Goal: Transaction & Acquisition: Book appointment/travel/reservation

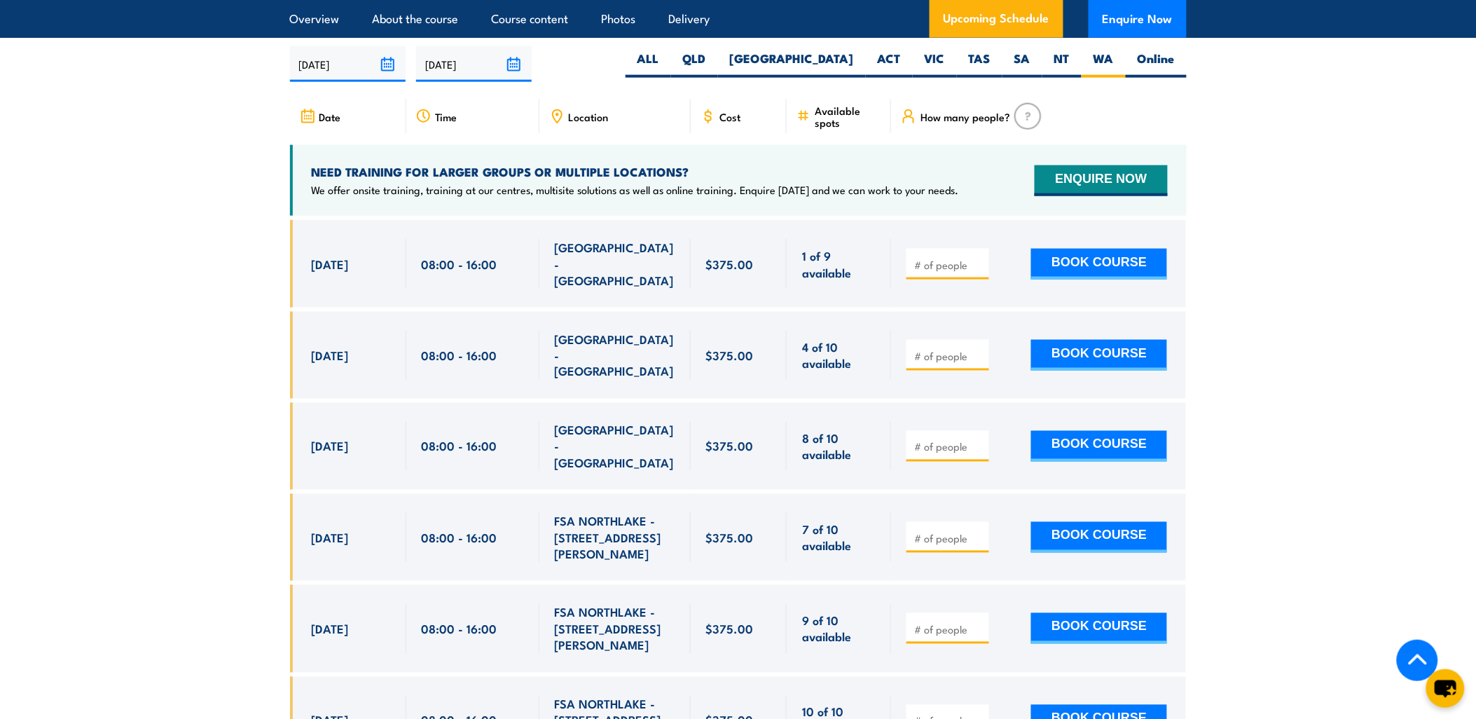
click at [968, 532] on input "number" at bounding box center [949, 539] width 70 height 14
type input "1"
click at [979, 532] on input "1" at bounding box center [949, 539] width 70 height 14
click at [1073, 522] on button "BOOK COURSE" at bounding box center [1099, 537] width 136 height 31
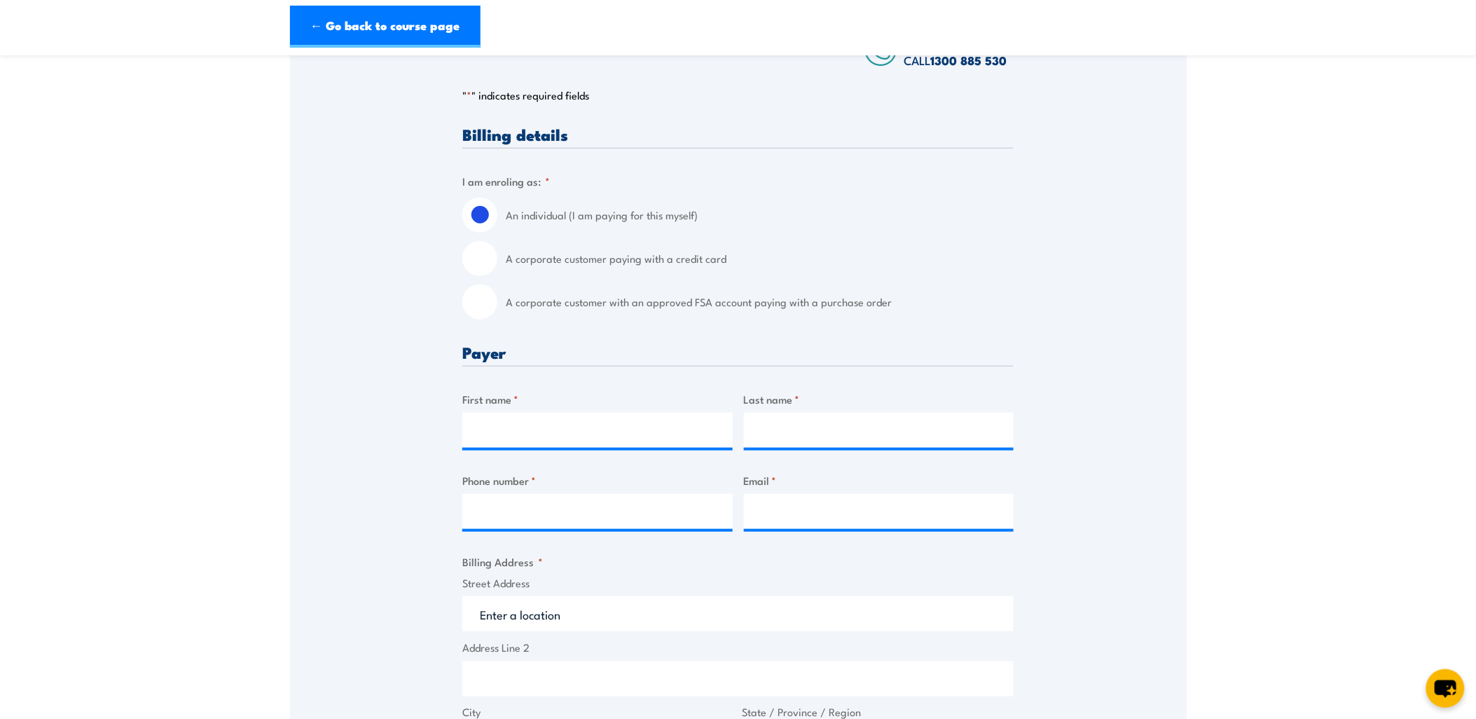
scroll to position [311, 0]
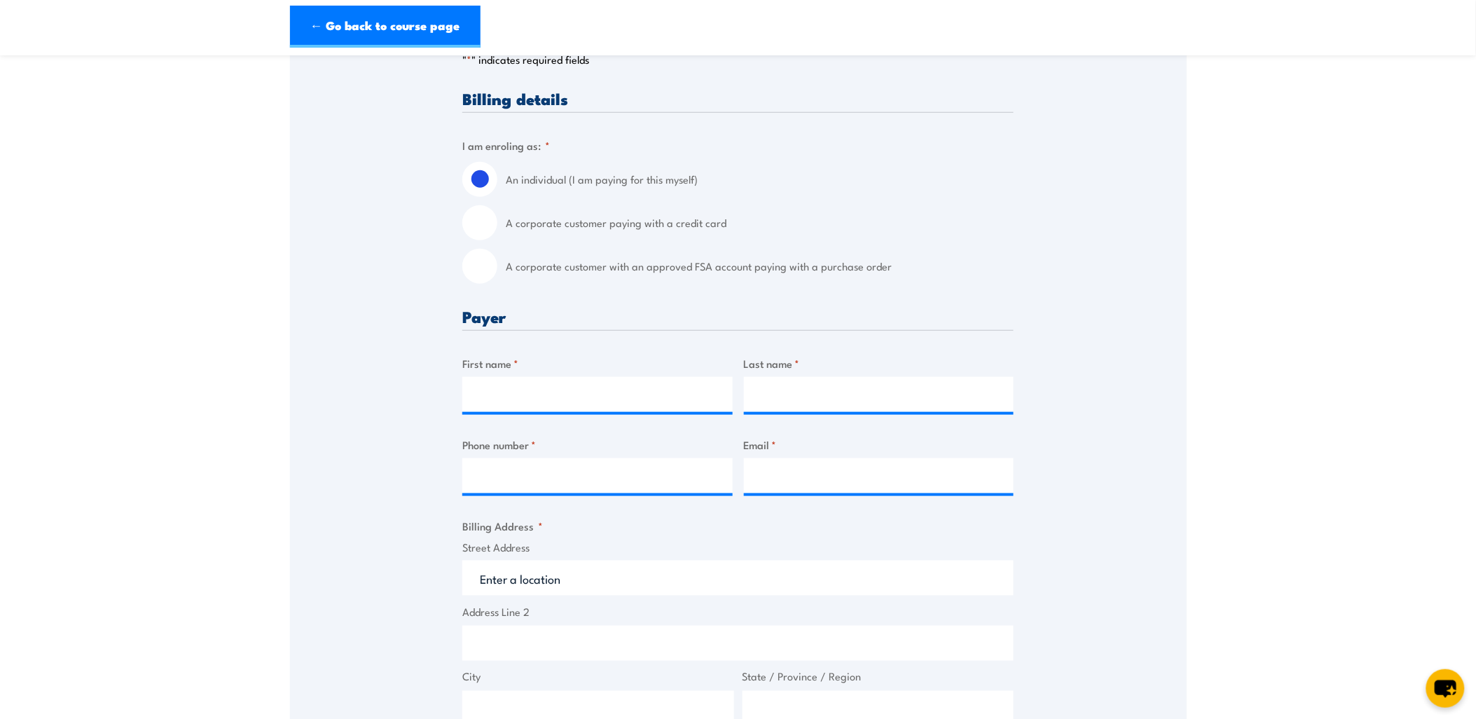
click at [486, 295] on div "Billing details I am enroling as: * An individual (I am paying for this myself)…" at bounding box center [737, 658] width 551 height 1136
click at [489, 277] on input "A corporate customer with an approved FSA account paying with a purchase order" at bounding box center [479, 266] width 35 height 35
radio input "true"
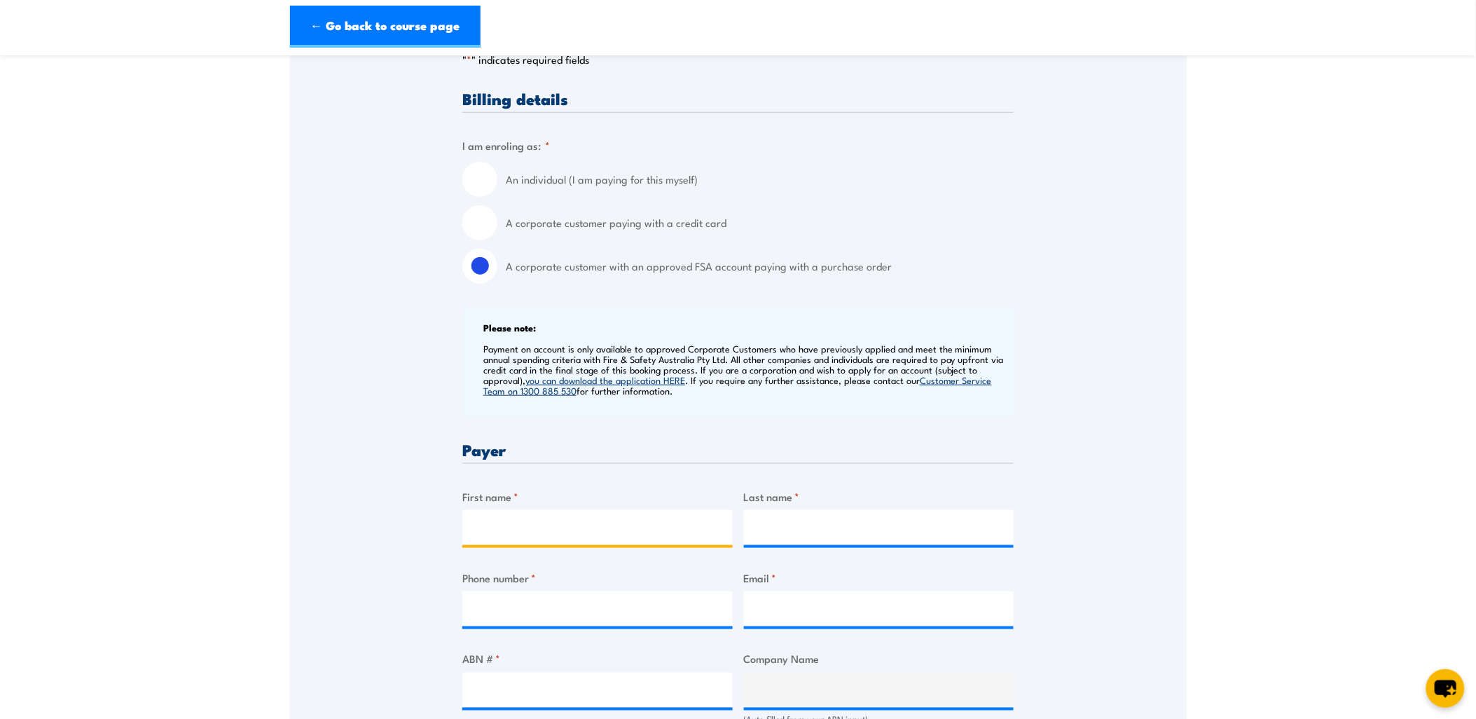
click at [587, 523] on input "First name *" at bounding box center [597, 527] width 270 height 35
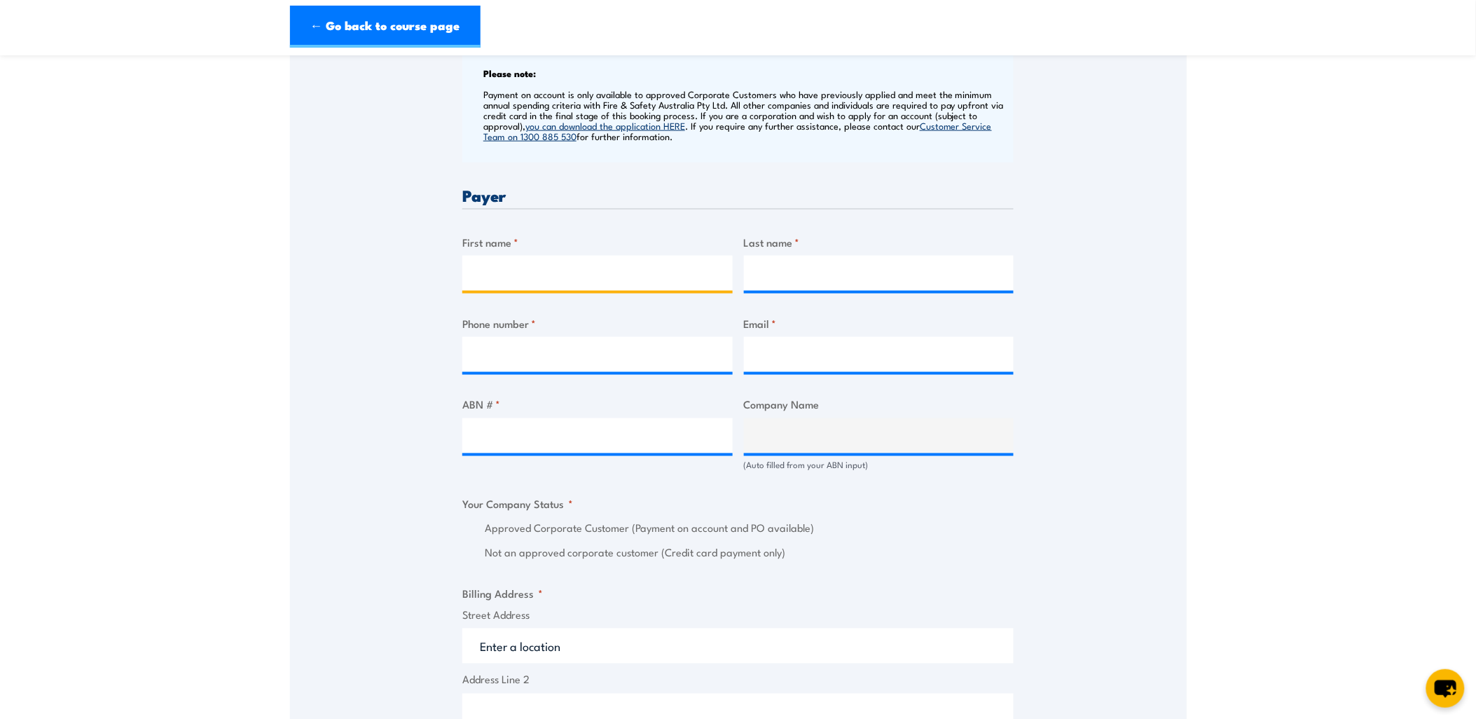
scroll to position [622, 0]
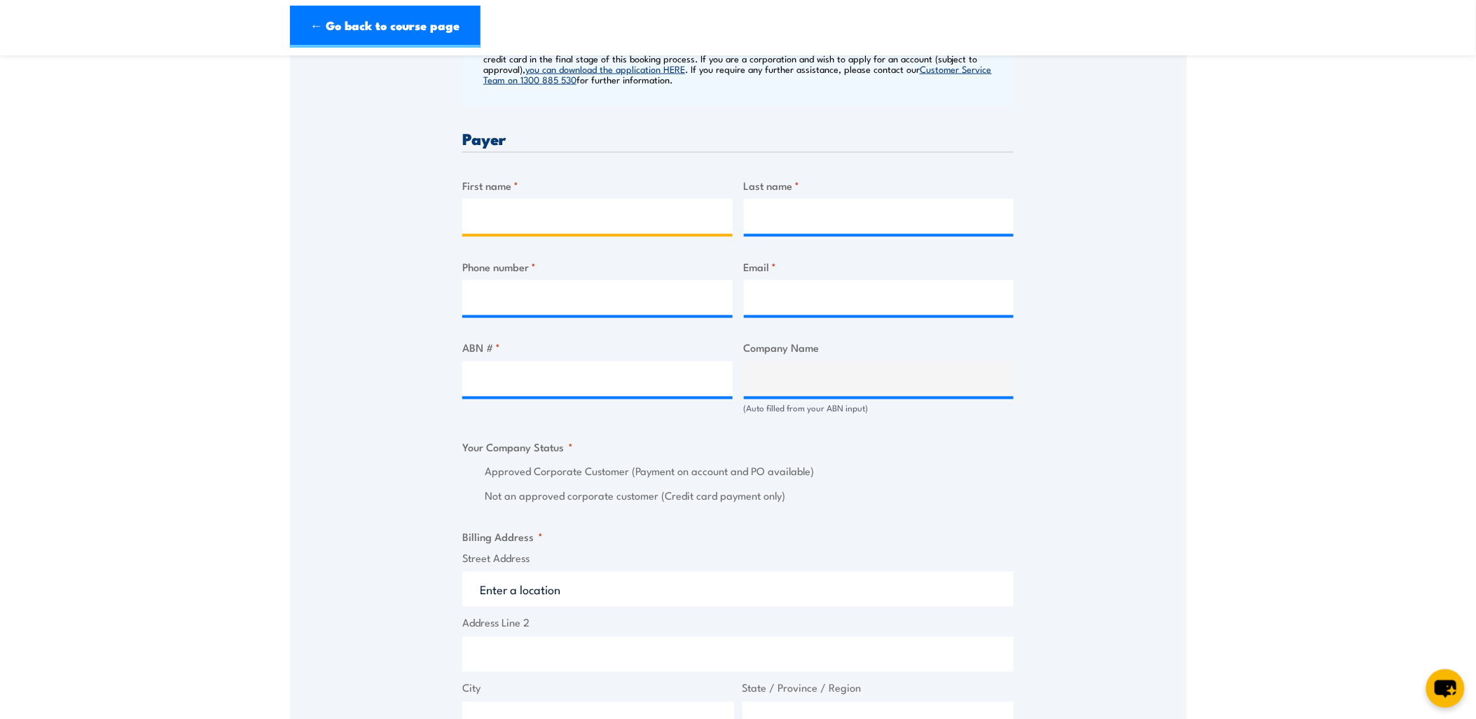
click at [664, 215] on input "First name *" at bounding box center [597, 216] width 270 height 35
click at [893, 118] on div "Billing details I am enroling as: * An individual (I am paying for this myself)…" at bounding box center [737, 508] width 551 height 1458
click at [666, 234] on input "First name *" at bounding box center [597, 216] width 270 height 35
click at [760, 185] on div "Billing details I am enroling as: * An individual (I am paying for this myself)…" at bounding box center [737, 508] width 551 height 1458
click at [678, 234] on input "First name *" at bounding box center [597, 216] width 270 height 35
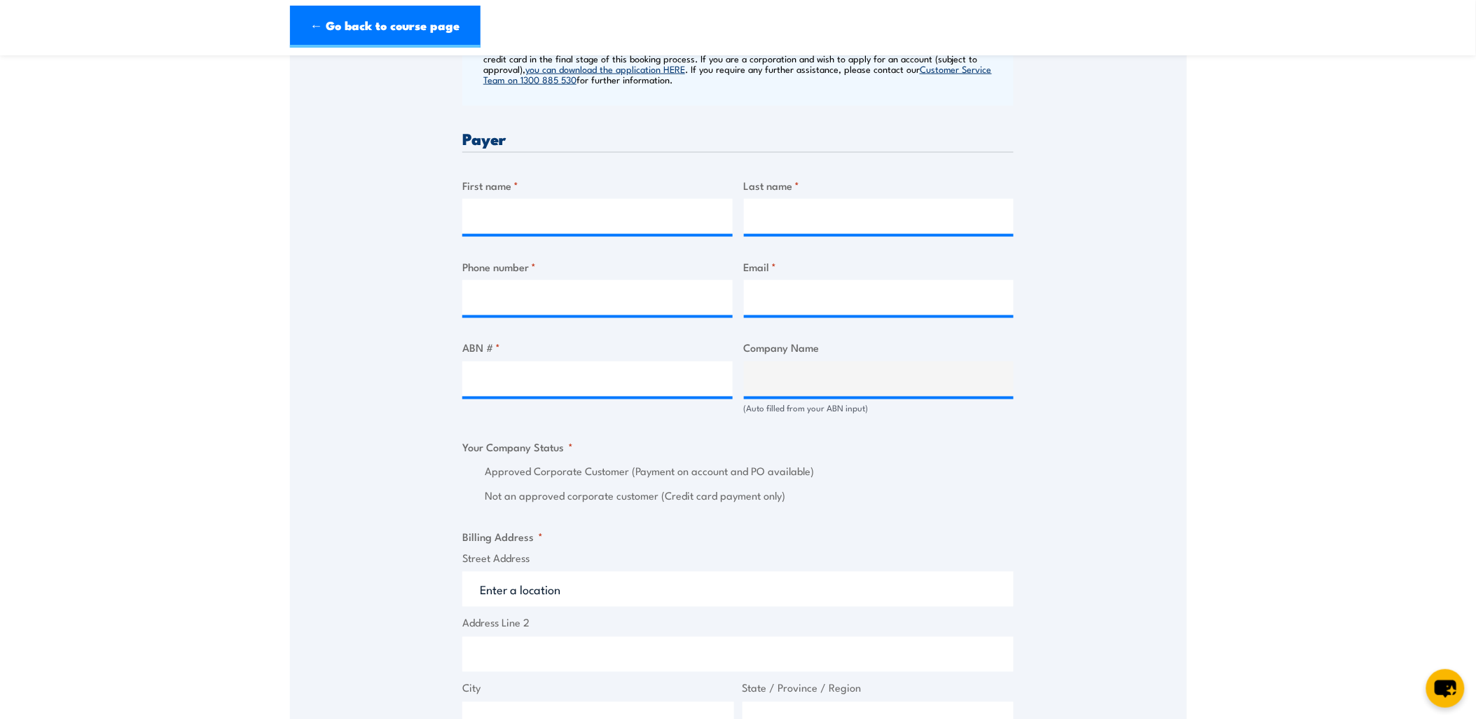
click at [1039, 355] on div "Speak to a specialist CALL [PHONE_NUMBER] CALL [PHONE_NUMBER] " * " indicates r…" at bounding box center [738, 438] width 897 height 1610
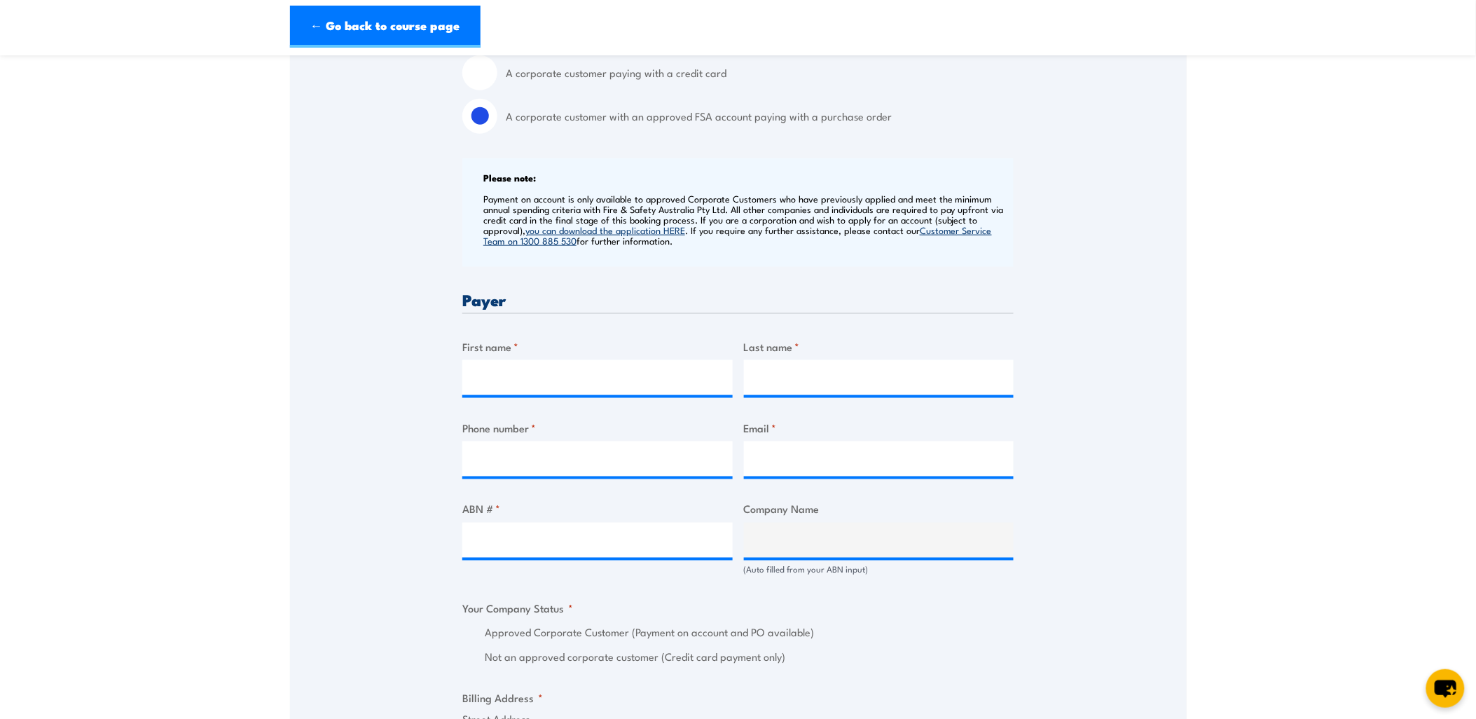
scroll to position [467, 0]
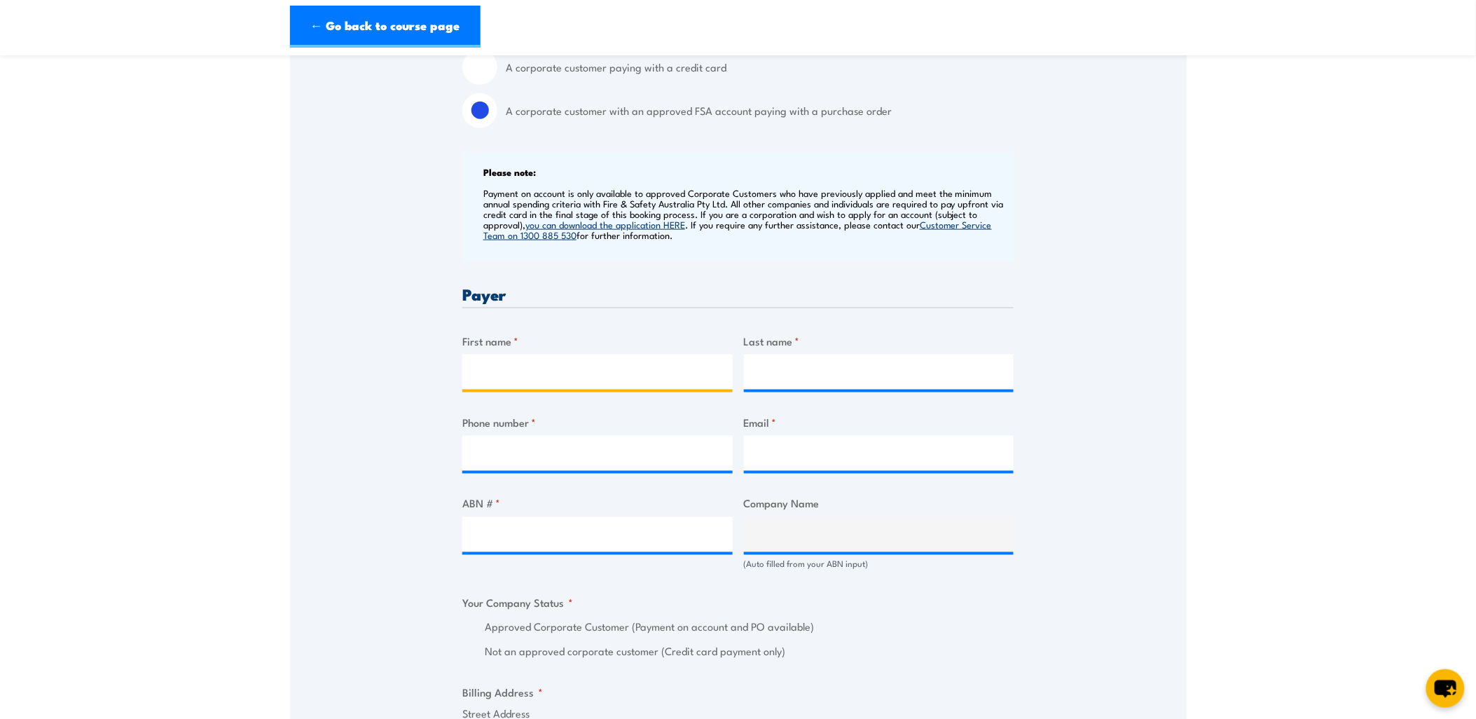
click at [499, 371] on input "First name *" at bounding box center [597, 372] width 270 height 35
click at [997, 327] on div "Billing details I am enroling as: * An individual (I am paying for this myself)…" at bounding box center [737, 664] width 551 height 1458
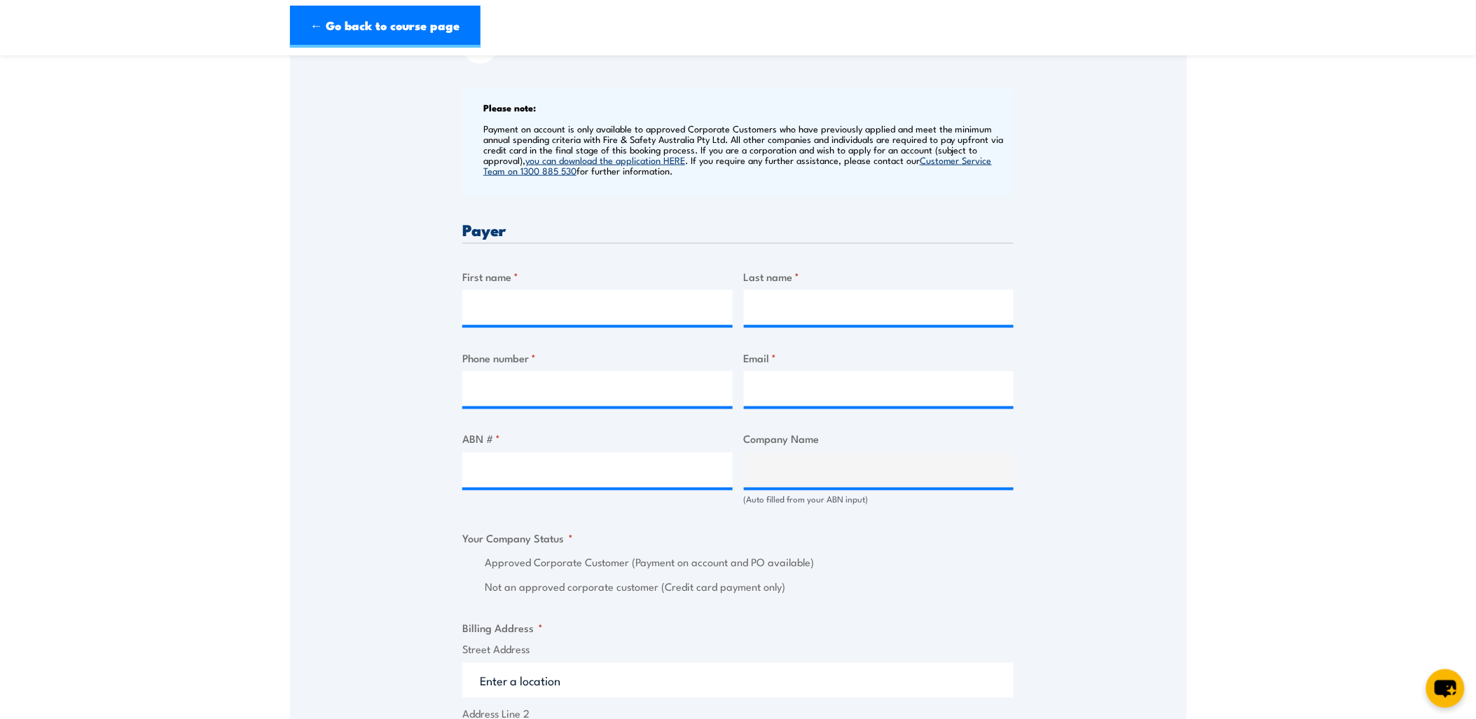
scroll to position [544, 0]
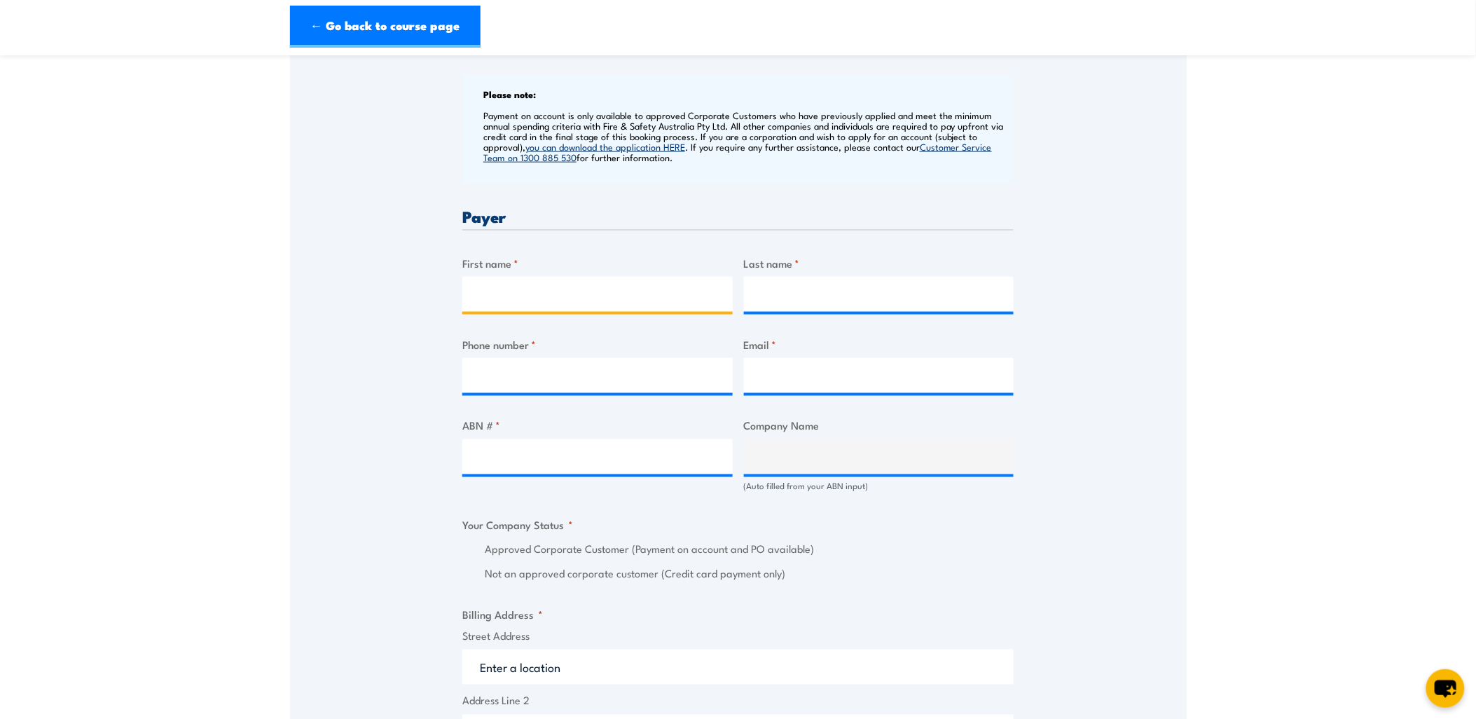
click at [642, 305] on input "First name *" at bounding box center [597, 294] width 270 height 35
click at [643, 303] on input "First name *" at bounding box center [597, 294] width 270 height 35
click at [832, 293] on input "Last name *" at bounding box center [879, 294] width 270 height 35
click at [599, 290] on input "First name *" at bounding box center [597, 294] width 270 height 35
click at [1000, 251] on div "Billing details I am enroling as: * An individual (I am paying for this myself)…" at bounding box center [737, 586] width 551 height 1458
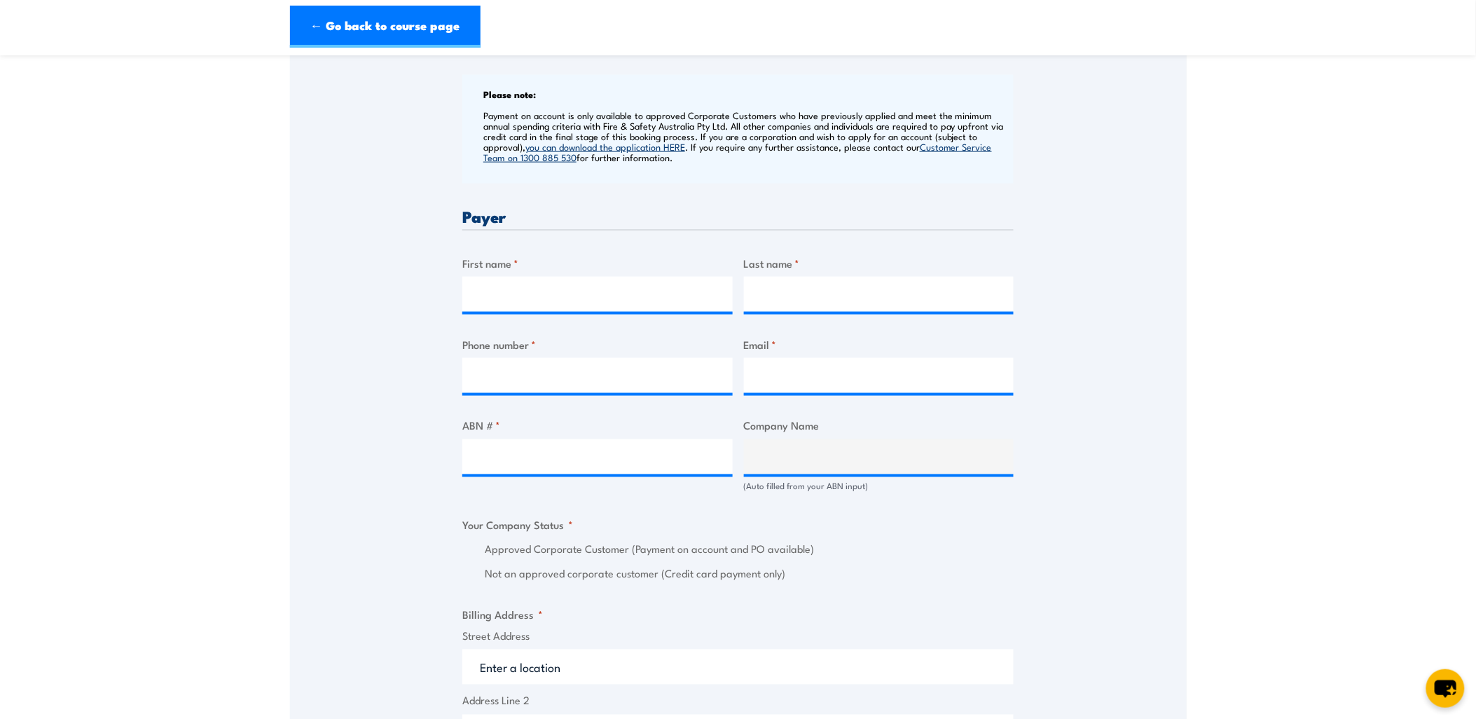
click at [999, 266] on label "Last name *" at bounding box center [879, 263] width 270 height 16
click at [999, 277] on input "Last name *" at bounding box center [879, 294] width 270 height 35
click at [1086, 249] on div "Speak to a specialist CALL [PHONE_NUMBER] CALL [PHONE_NUMBER] " * " indicates r…" at bounding box center [738, 516] width 897 height 1610
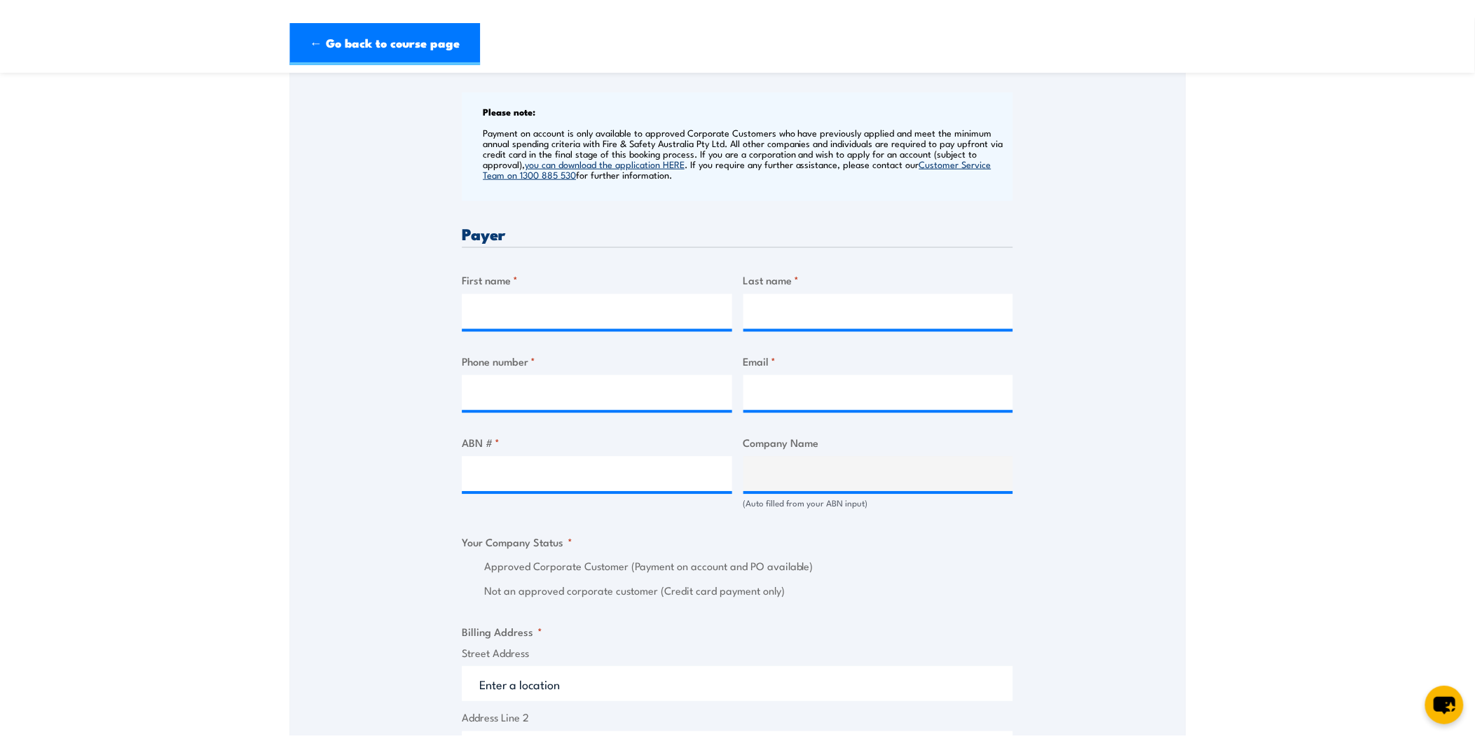
scroll to position [467, 0]
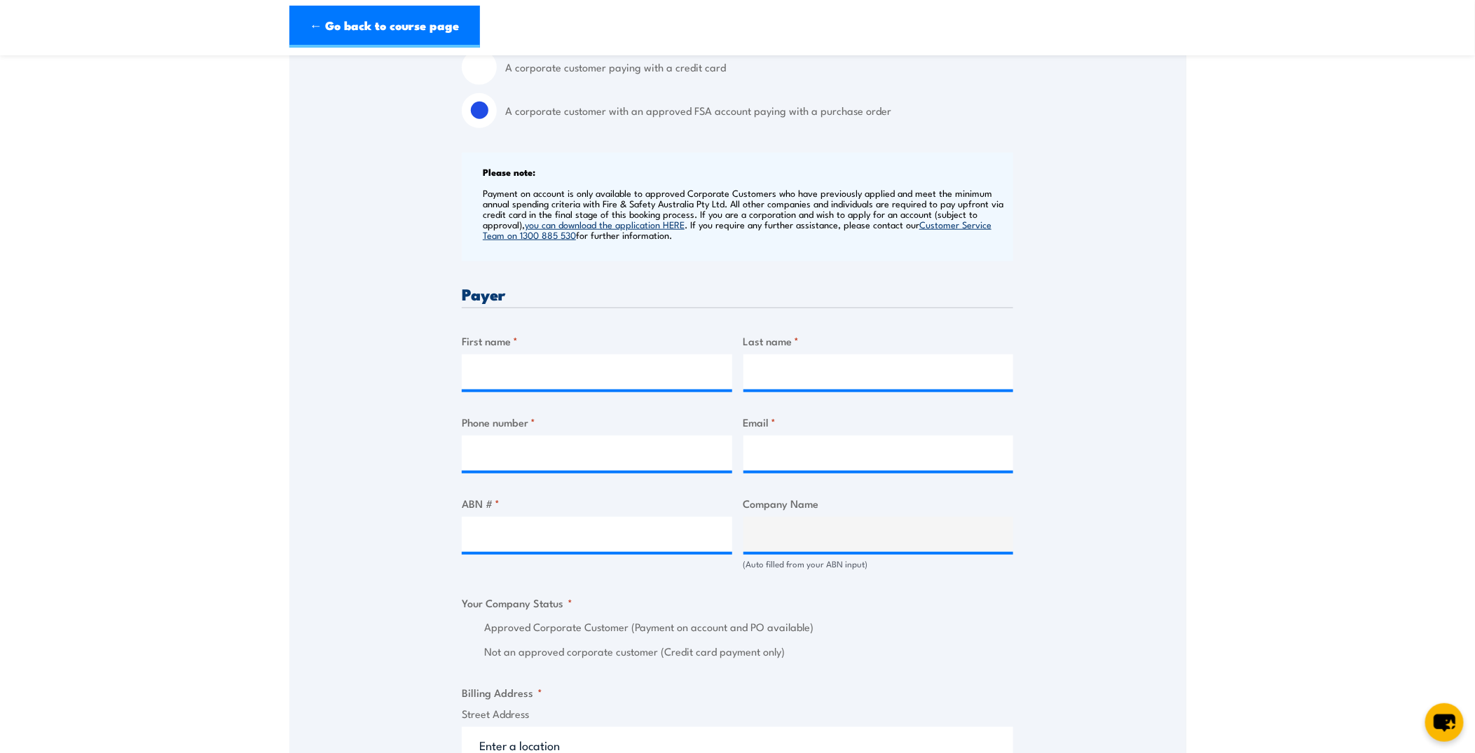
click at [659, 207] on p "Payment on account is only available to approved Corporate Customers who have p…" at bounding box center [746, 214] width 527 height 53
click at [397, 214] on div "Speak to a specialist CALL [PHONE_NUMBER] CALL [PHONE_NUMBER] " * " indicates r…" at bounding box center [737, 593] width 897 height 1610
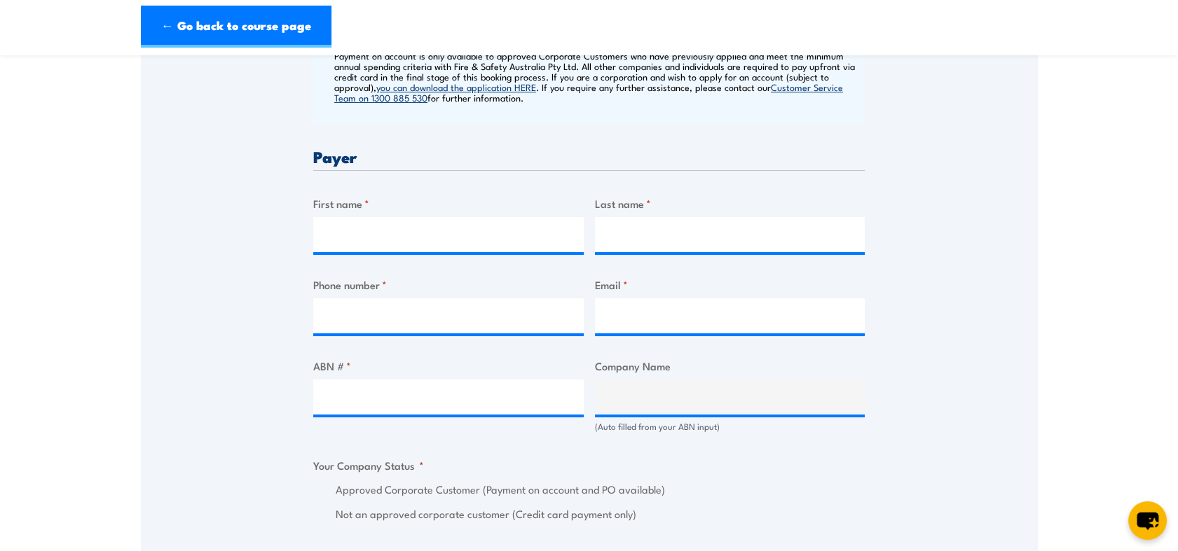
scroll to position [605, 0]
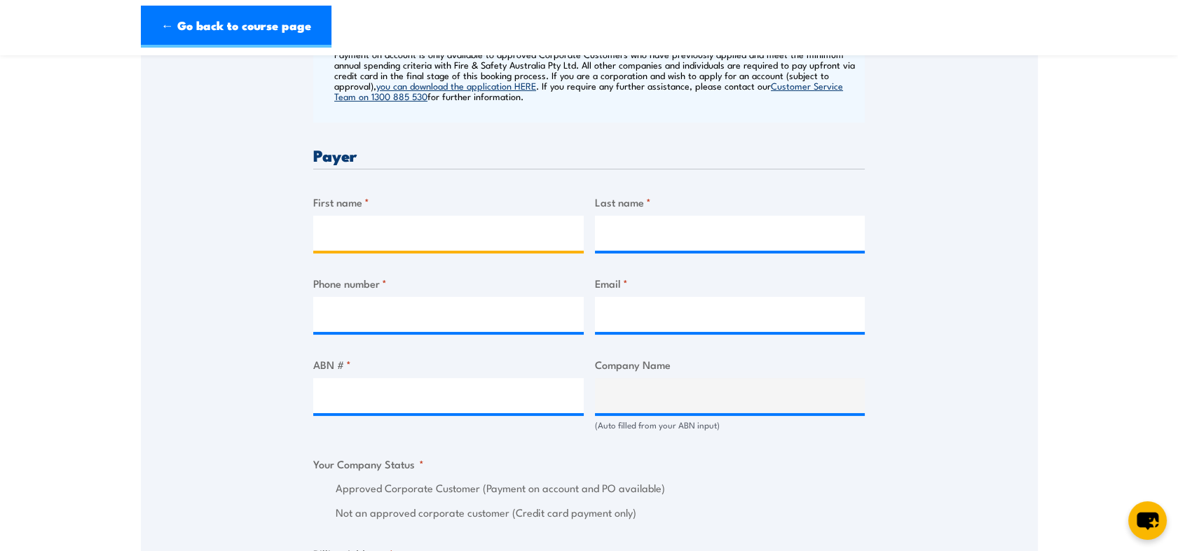
click at [488, 251] on input "First name *" at bounding box center [448, 233] width 270 height 35
click at [261, 263] on div "Speak to a specialist CALL [PHONE_NUMBER] CALL [PHONE_NUMBER] " * " indicates r…" at bounding box center [589, 455] width 897 height 1610
click at [343, 249] on input "First name *" at bounding box center [448, 233] width 270 height 35
click at [238, 264] on div "Speak to a specialist CALL [PHONE_NUMBER] CALL [PHONE_NUMBER] " * " indicates r…" at bounding box center [589, 455] width 897 height 1610
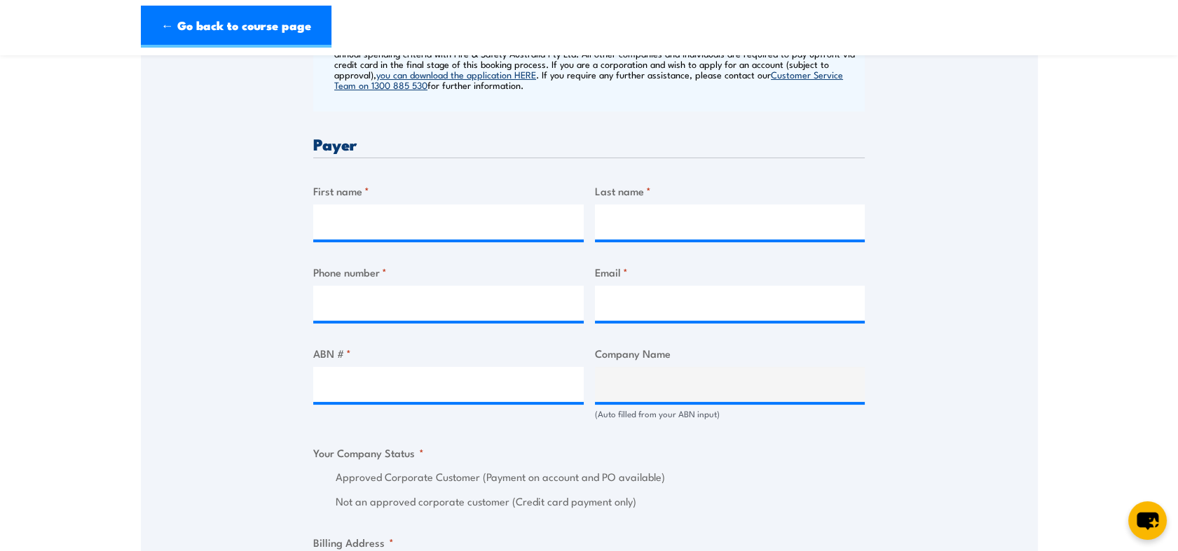
scroll to position [612, 0]
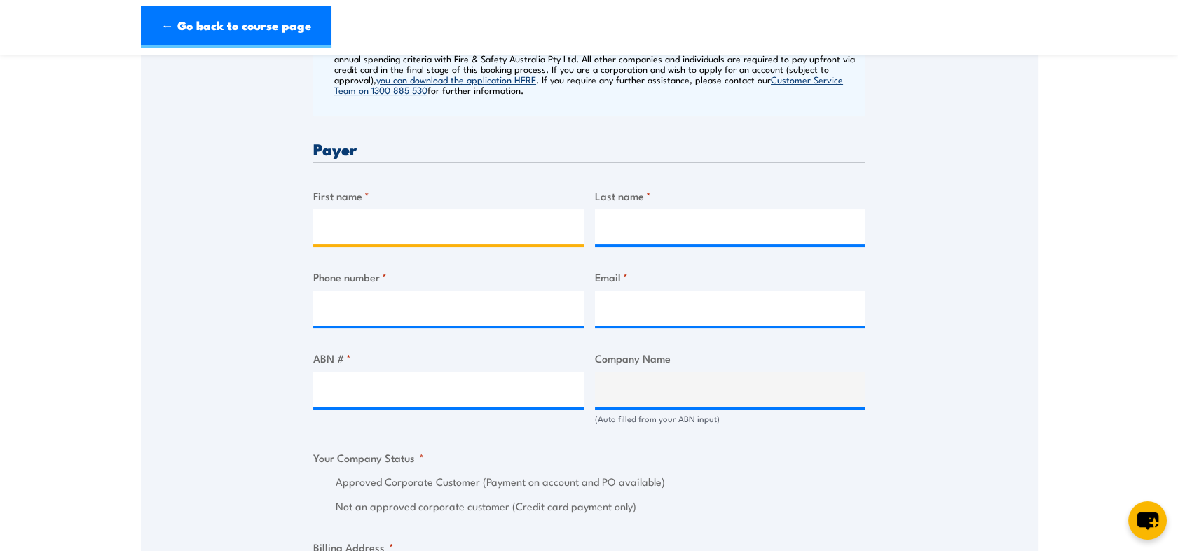
click at [455, 228] on input "First name *" at bounding box center [448, 226] width 270 height 35
type input "a"
type input "Accounts"
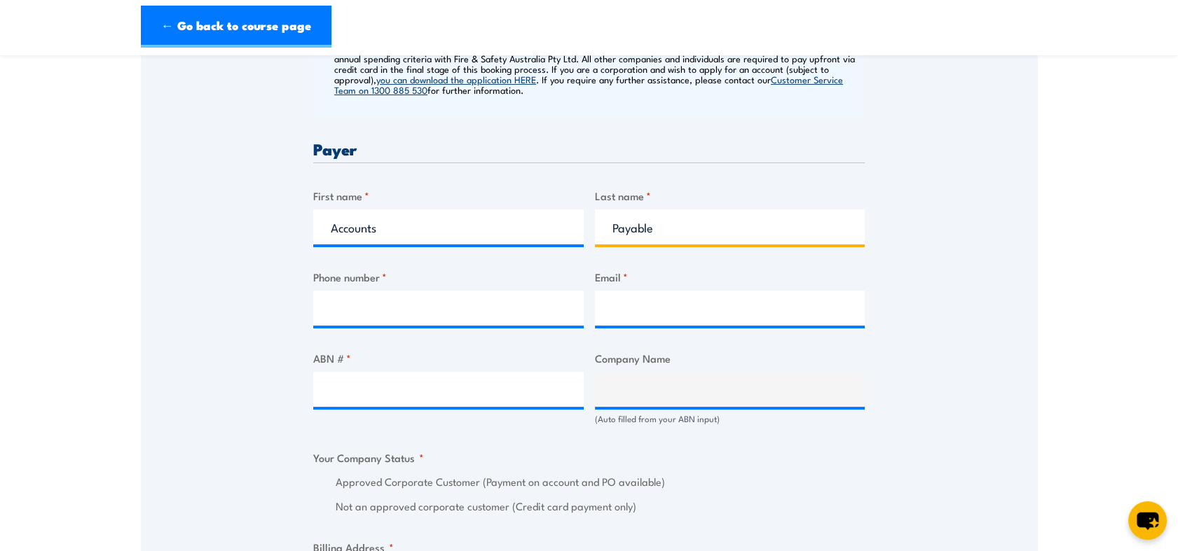
type input "Payable"
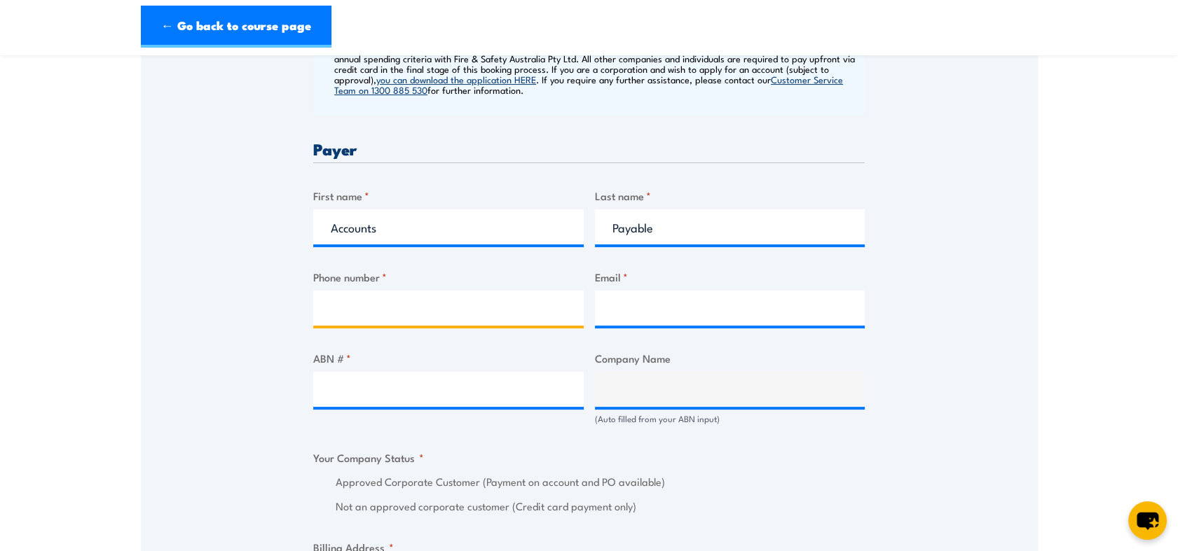
paste input "08 9365 5465"
type input "08 9365 5465"
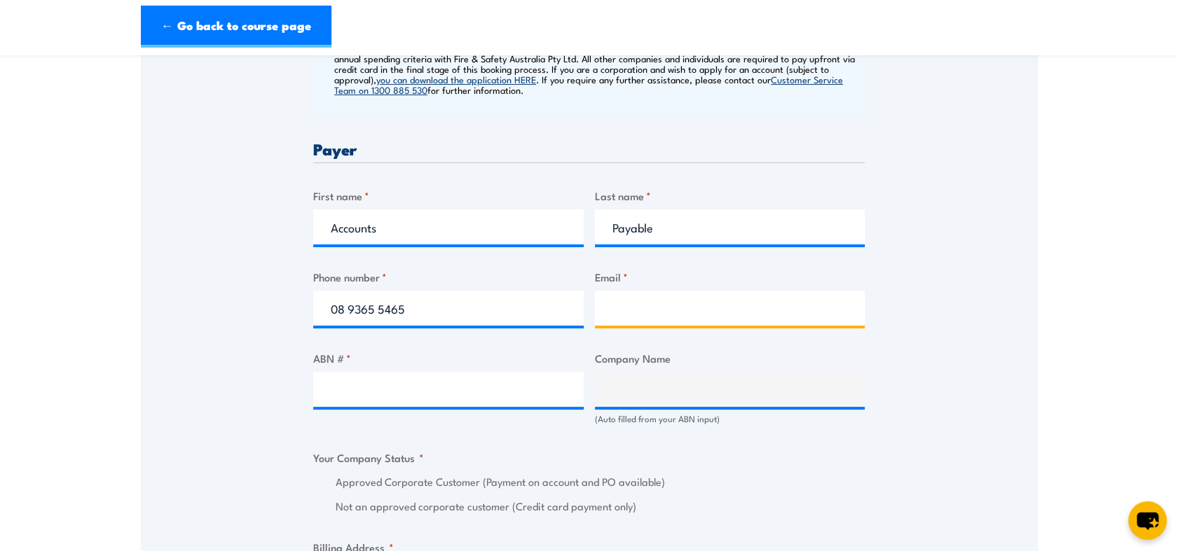
click at [655, 322] on input "Email *" at bounding box center [730, 308] width 270 height 35
drag, startPoint x: 717, startPoint y: 322, endPoint x: 496, endPoint y: 305, distance: 222.0
click at [496, 305] on div "Billing details I am enroling as: * An individual (I am paying for this myself)…" at bounding box center [588, 519] width 551 height 1458
paste input "[EMAIL_ADDRESS][DOMAIN_NAME]"
type input "[EMAIL_ADDRESS][DOMAIN_NAME]"
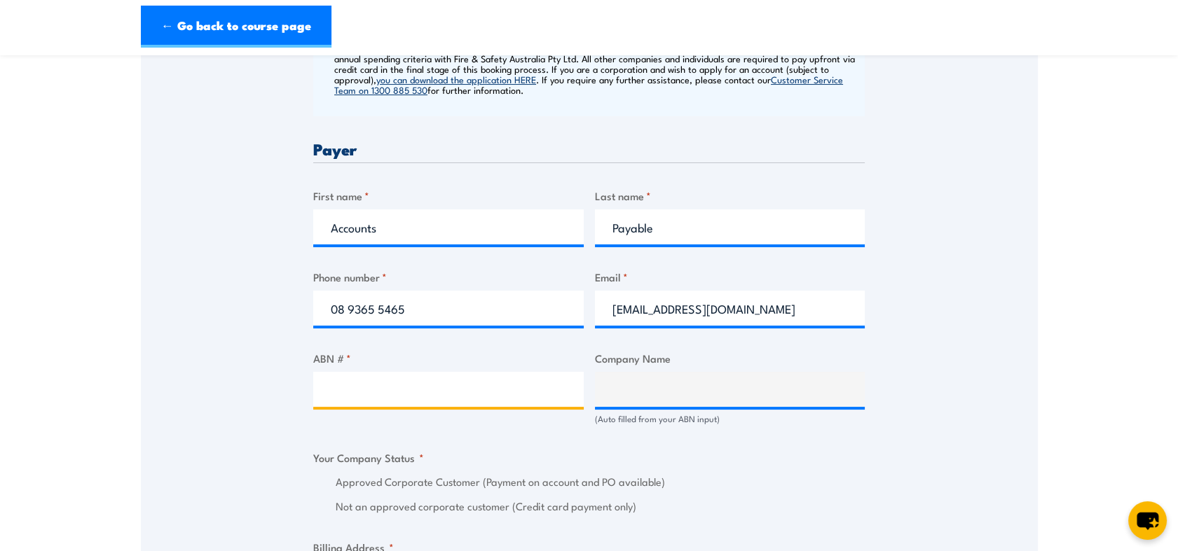
click at [419, 407] on input "ABN # *" at bounding box center [448, 389] width 270 height 35
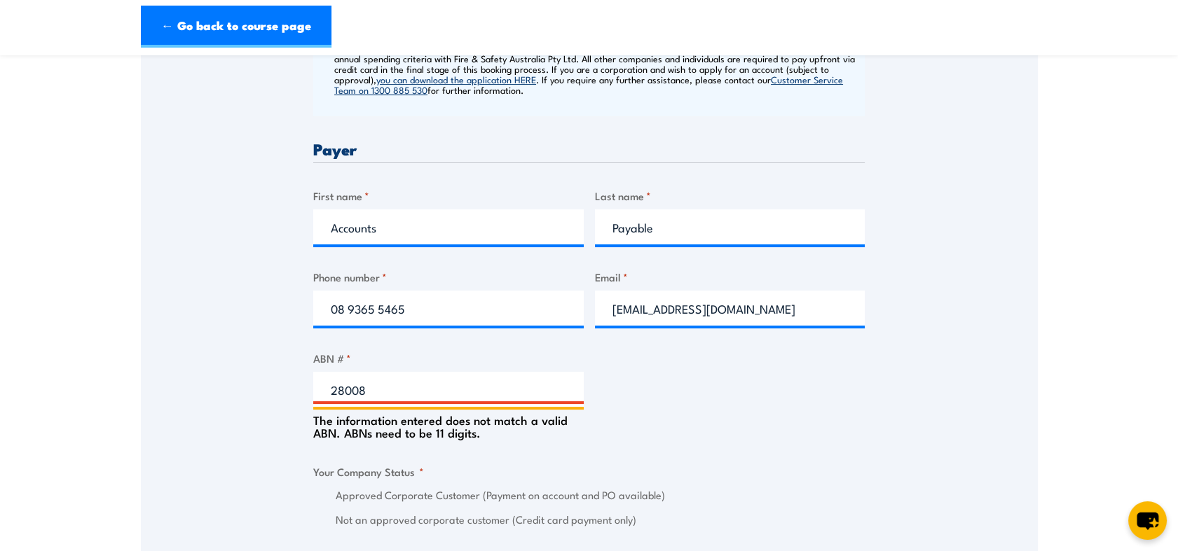
click at [440, 407] on input "28008" at bounding box center [448, 389] width 270 height 35
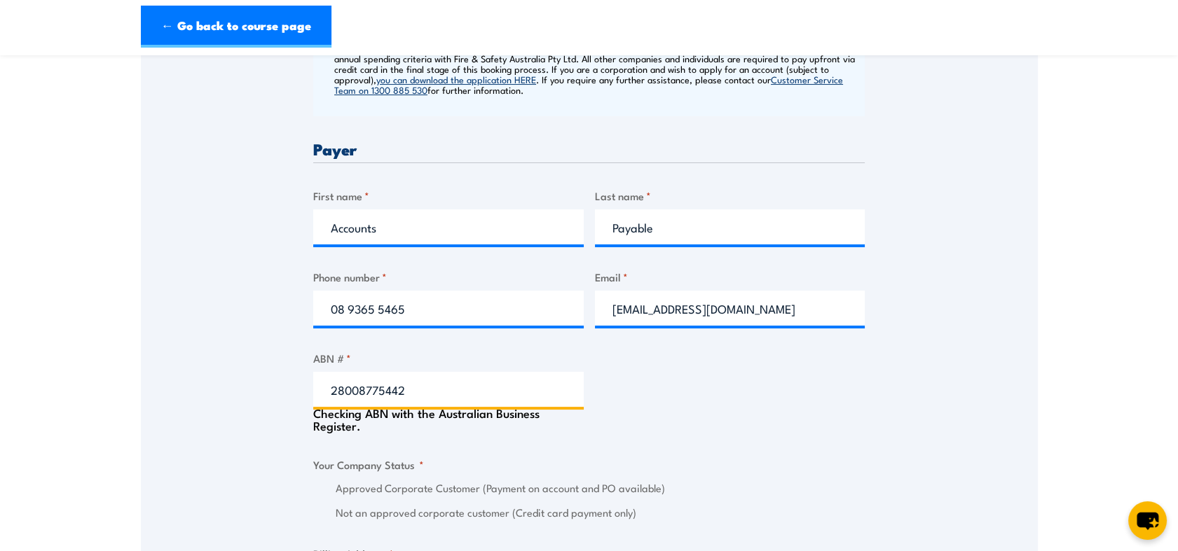
type input "28008775442"
click at [472, 428] on div "Checking ABN with the Australian Business Register." at bounding box center [448, 419] width 270 height 25
type input "INDUSTRIAL PROGRESS CORPORATION PTY. LTD."
radio input "true"
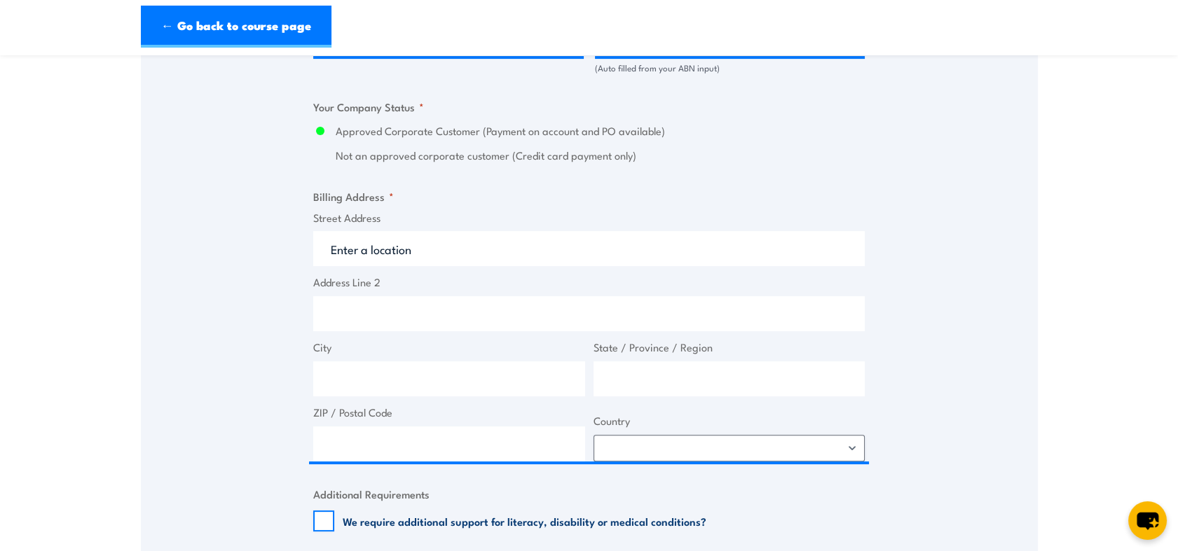
scroll to position [968, 0]
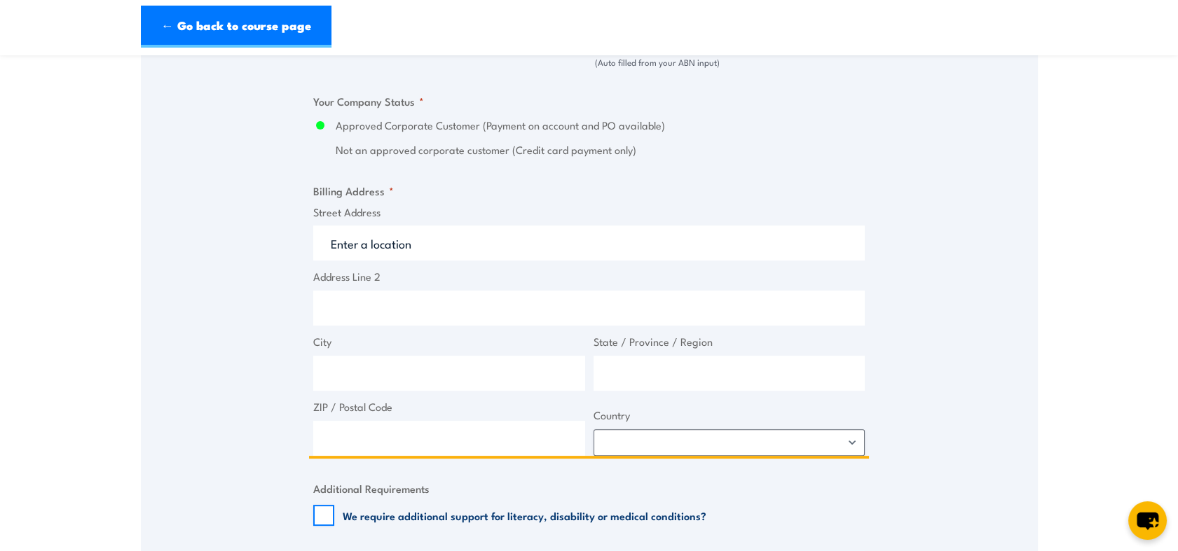
click at [504, 249] on input "Street Address" at bounding box center [588, 243] width 551 height 35
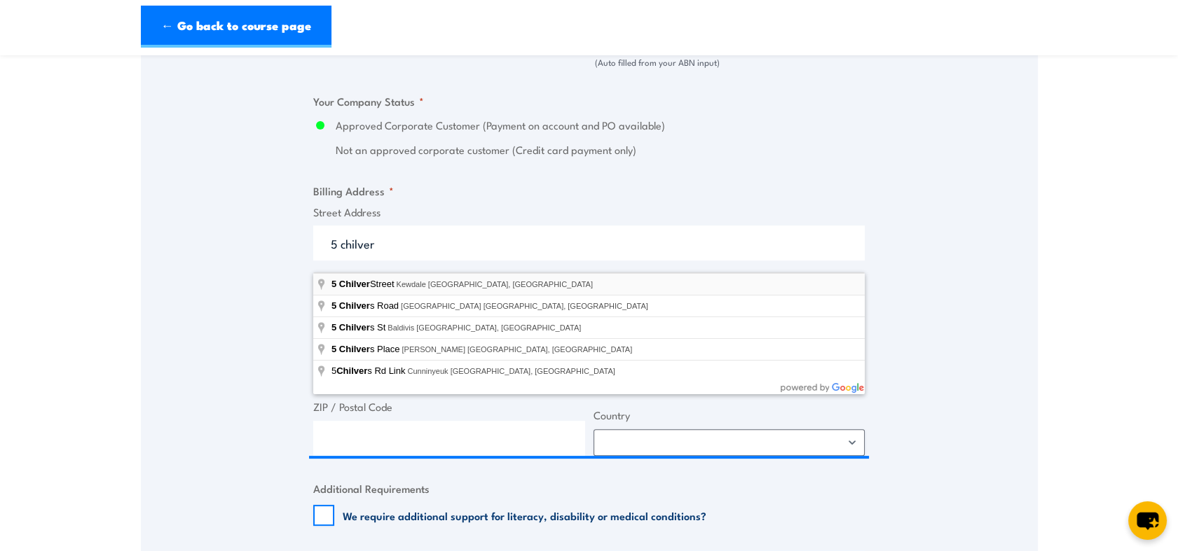
type input "[STREET_ADDRESS]"
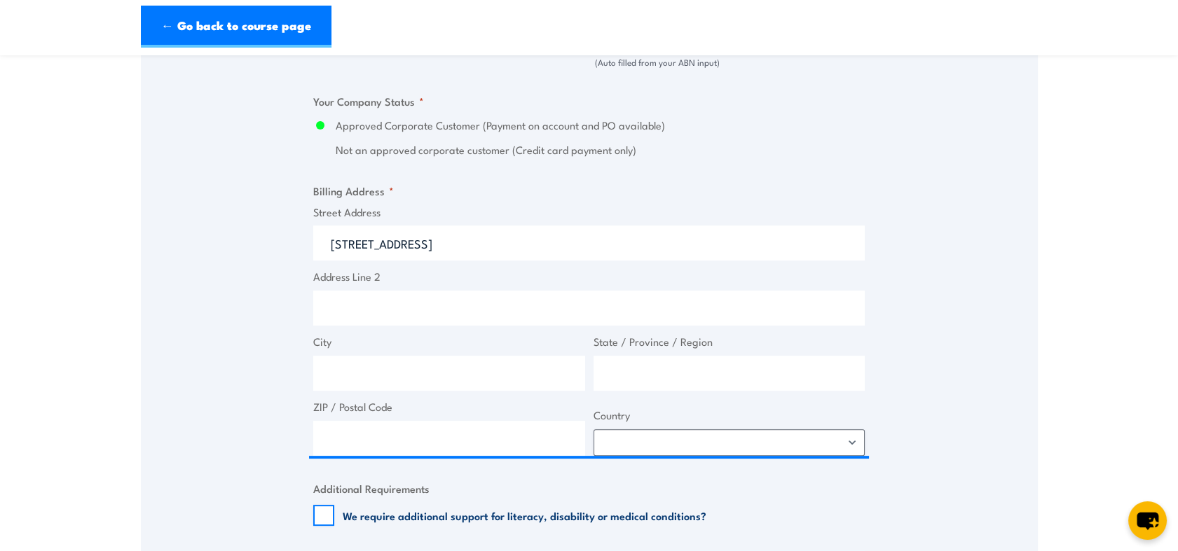
type input "[STREET_ADDRESS]"
type input "Kewdale"
type input "[GEOGRAPHIC_DATA]"
type input "6105"
select select "[GEOGRAPHIC_DATA]"
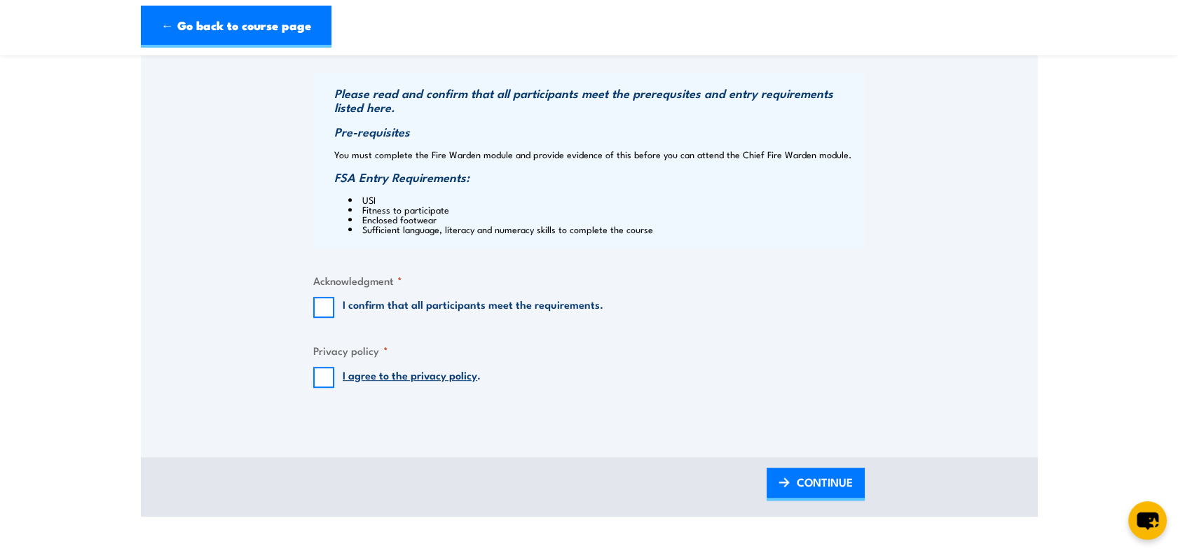
scroll to position [1456, 0]
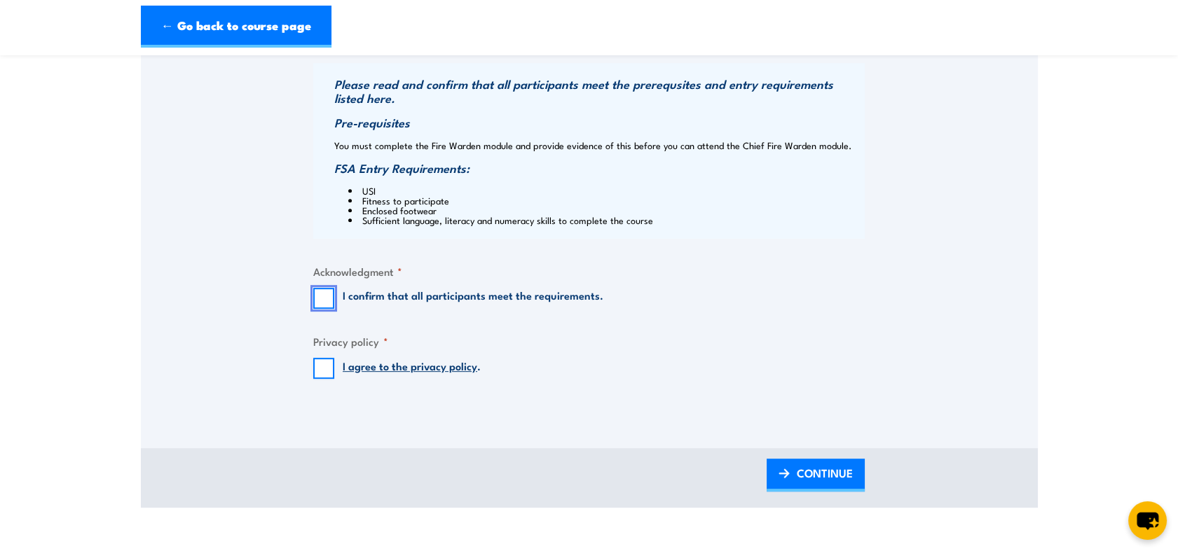
click at [319, 309] on input "I confirm that all participants meet the requirements." at bounding box center [323, 298] width 21 height 21
checkbox input "true"
click at [320, 379] on input "I agree to the privacy policy ." at bounding box center [323, 368] width 21 height 21
checkbox input "true"
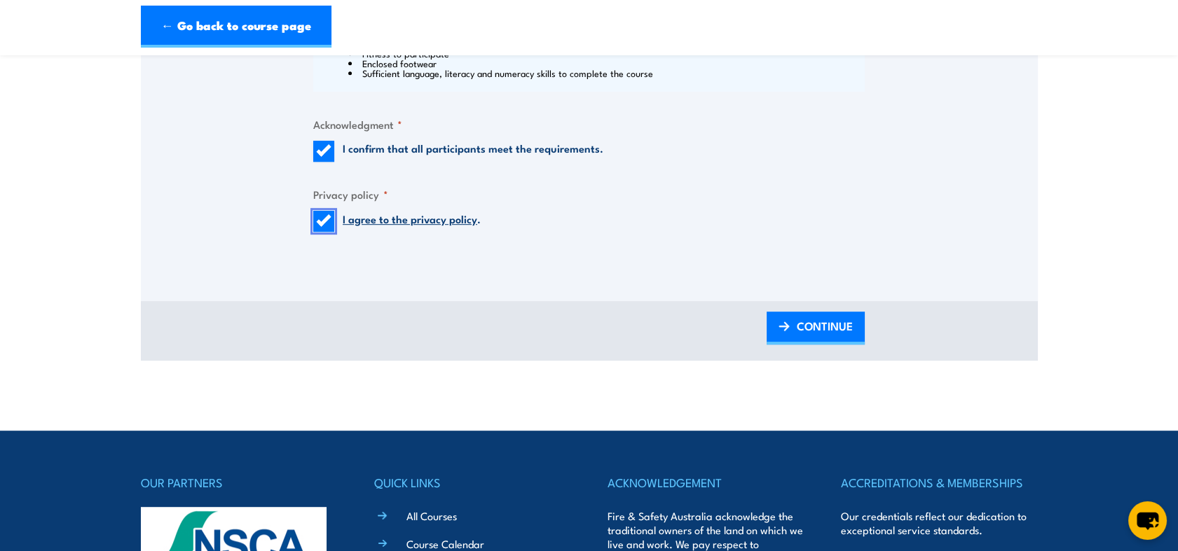
scroll to position [1616, 0]
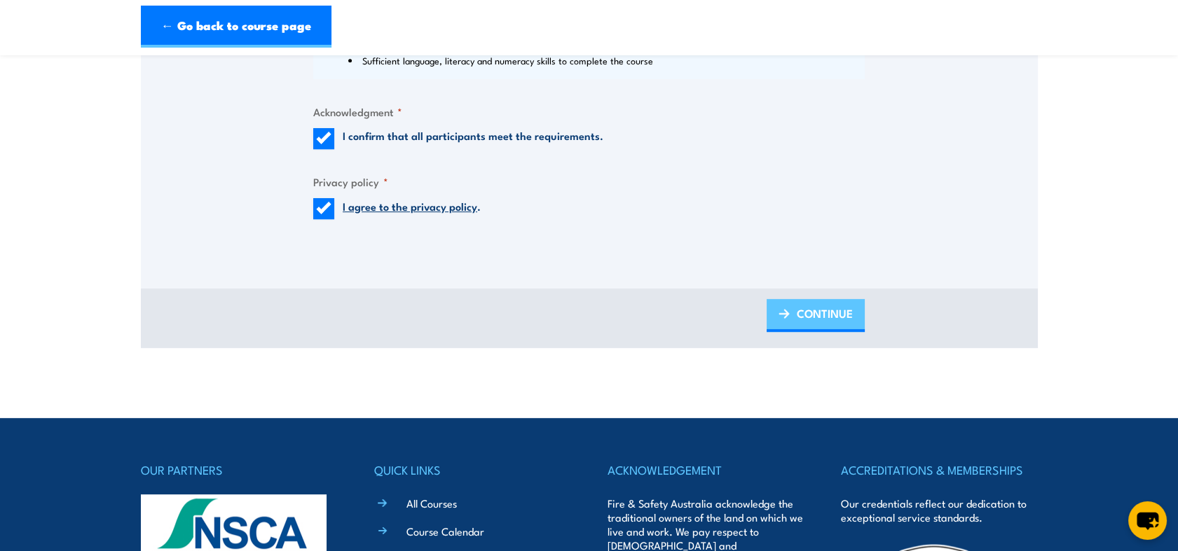
click at [827, 332] on span "CONTINUE" at bounding box center [825, 313] width 56 height 37
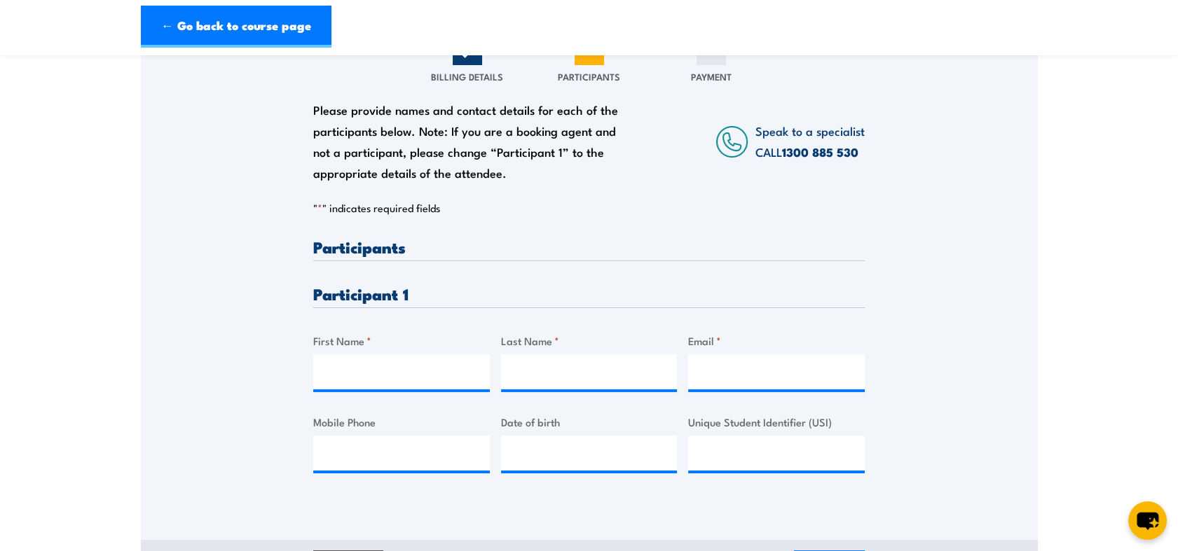
scroll to position [214, 0]
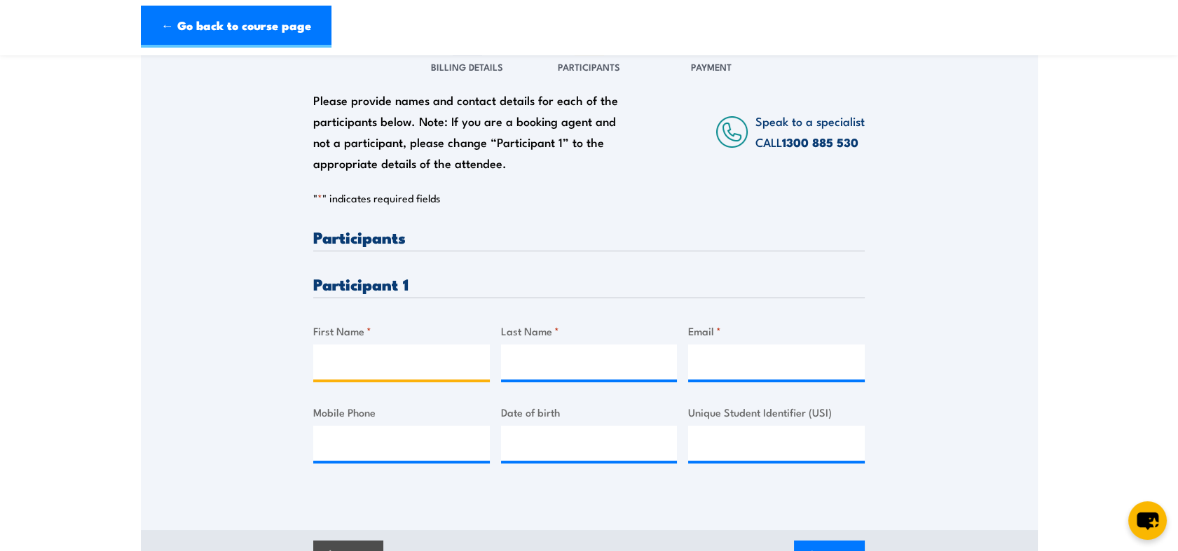
click at [380, 359] on input "First Name *" at bounding box center [401, 362] width 177 height 35
type input "Ben"
type input "Couch"
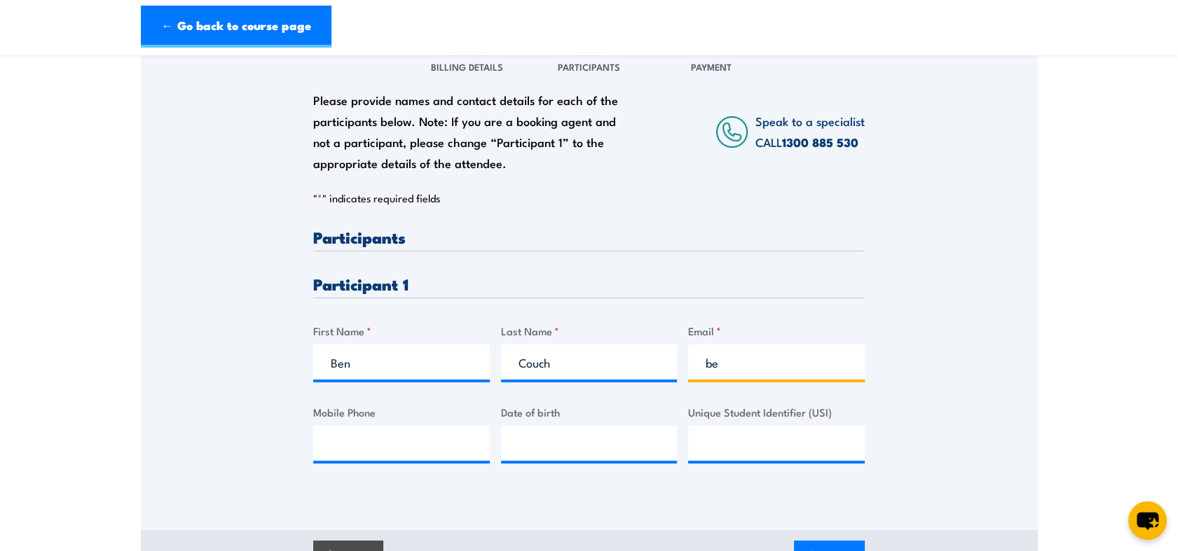
type input "b"
paste input "[EMAIL_ADDRESS][DOMAIN_NAME]"
type input "[EMAIL_ADDRESS][DOMAIN_NAME]"
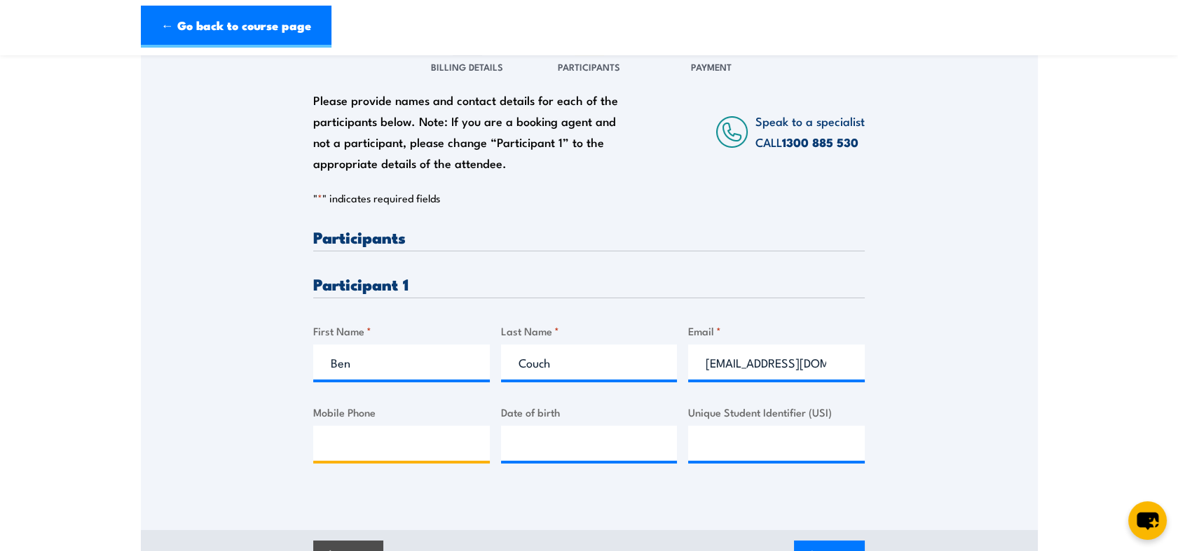
click at [433, 458] on input "Mobile Phone" at bounding box center [401, 443] width 177 height 35
paste input "08 9365 5444"
type input "08 9365 5444"
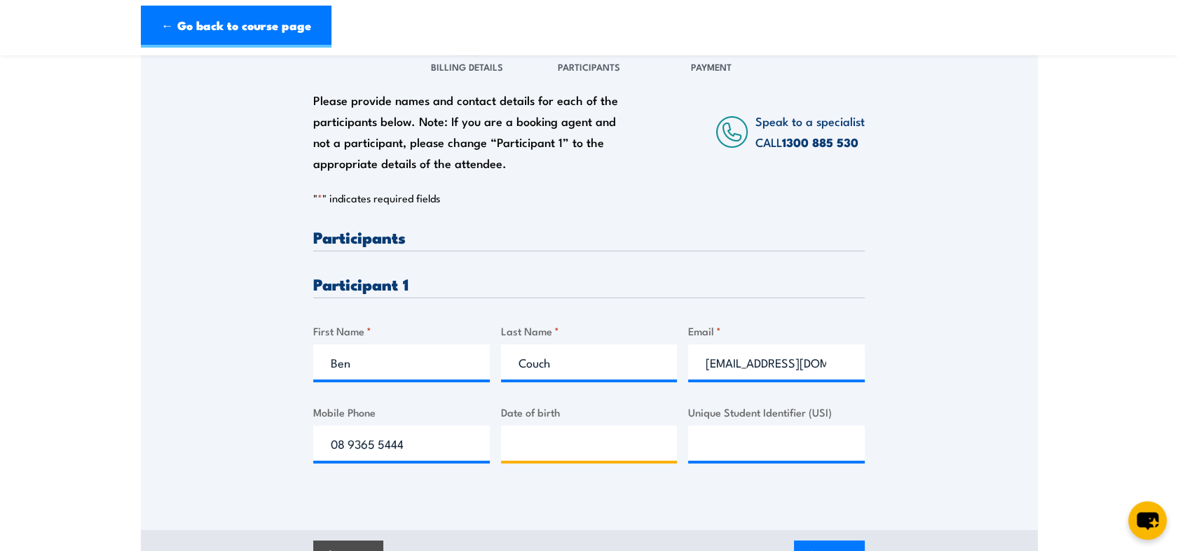
type input "__/__/____"
click at [552, 454] on input "__/__/____" at bounding box center [589, 443] width 177 height 35
click at [539, 491] on div "Please provide names and contact details for each of the participants below. No…" at bounding box center [588, 360] width 551 height 262
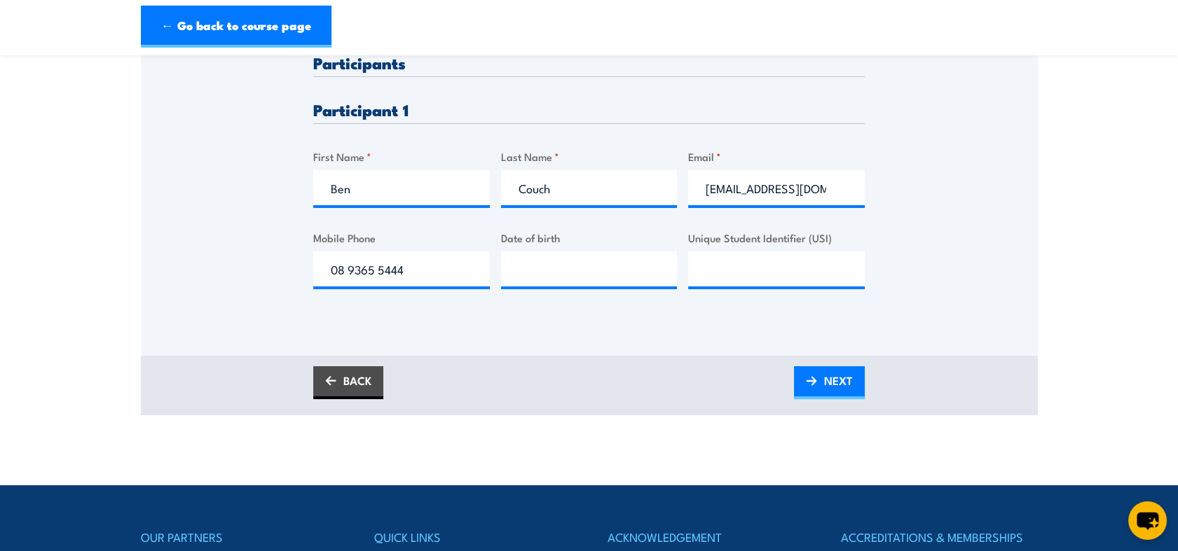
scroll to position [416, 0]
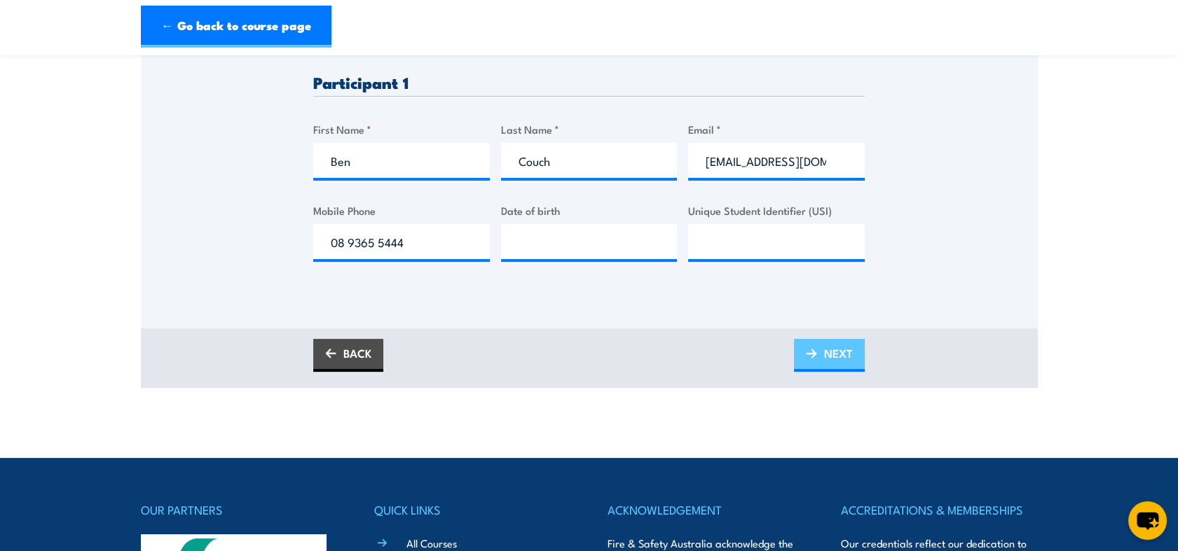
click at [820, 372] on link "NEXT" at bounding box center [829, 355] width 71 height 33
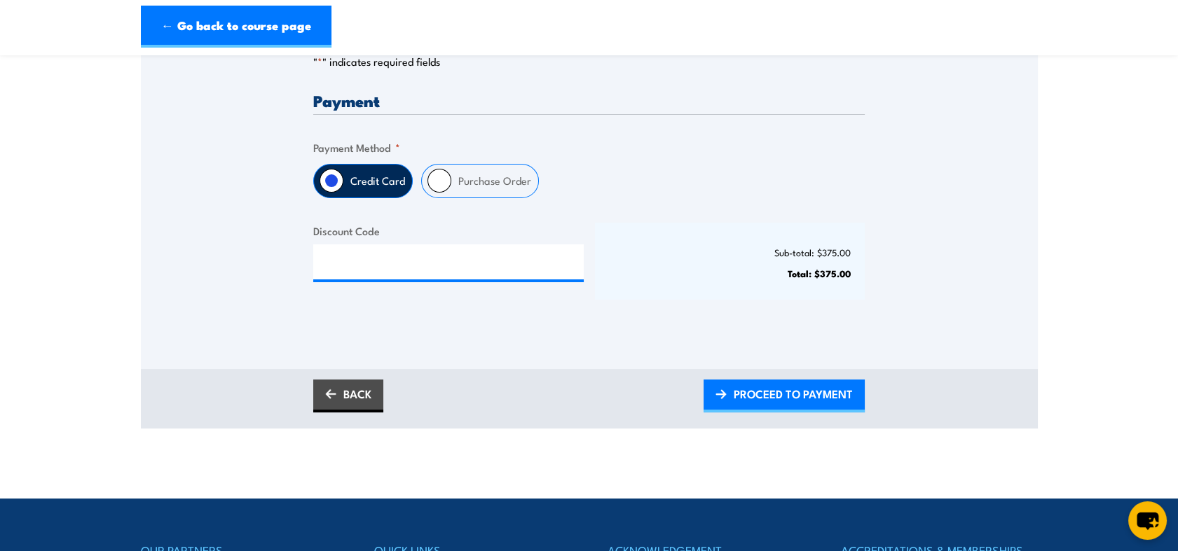
scroll to position [331, 0]
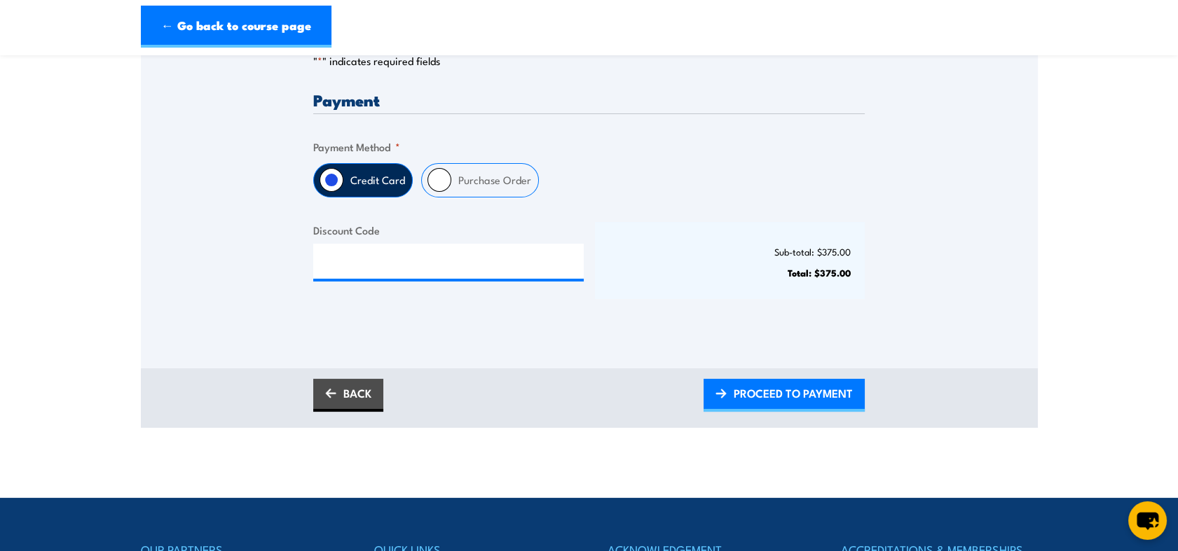
click at [471, 192] on label "Purchase Order" at bounding box center [494, 180] width 87 height 33
click at [451, 192] on input "Purchase Order" at bounding box center [439, 180] width 24 height 24
radio input "true"
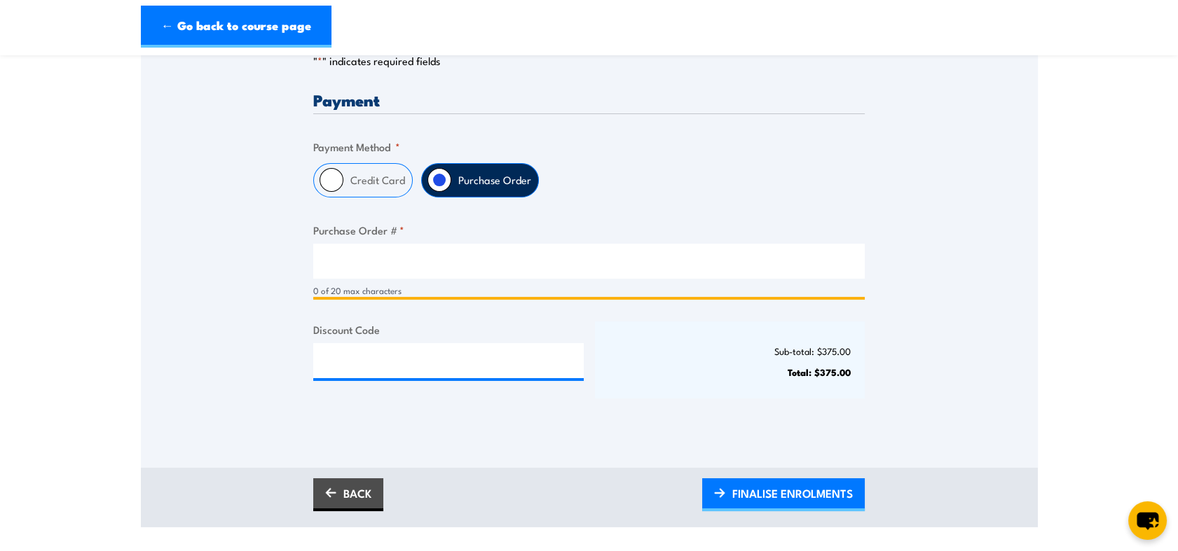
click at [431, 270] on input "Purchase Order # *" at bounding box center [588, 261] width 551 height 35
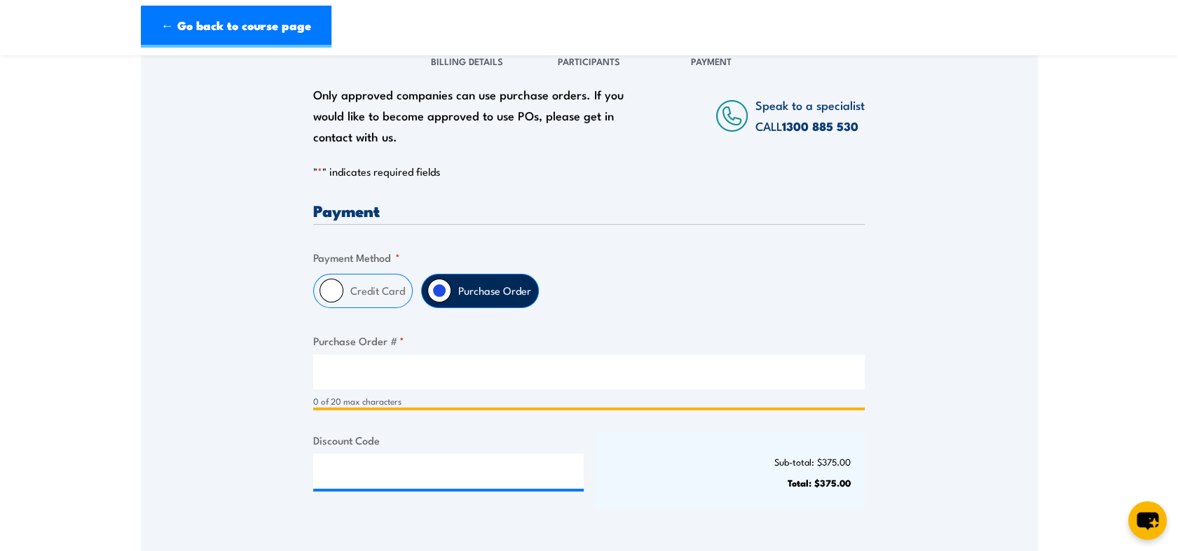
scroll to position [221, 0]
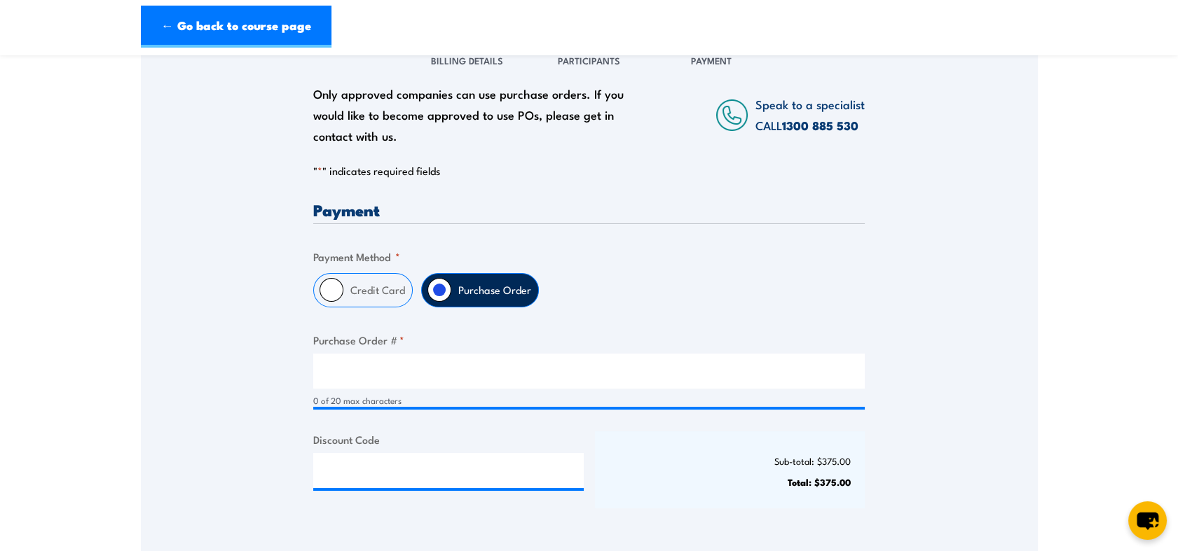
click at [468, 399] on div "0 of 20 max characters" at bounding box center [588, 381] width 551 height 54
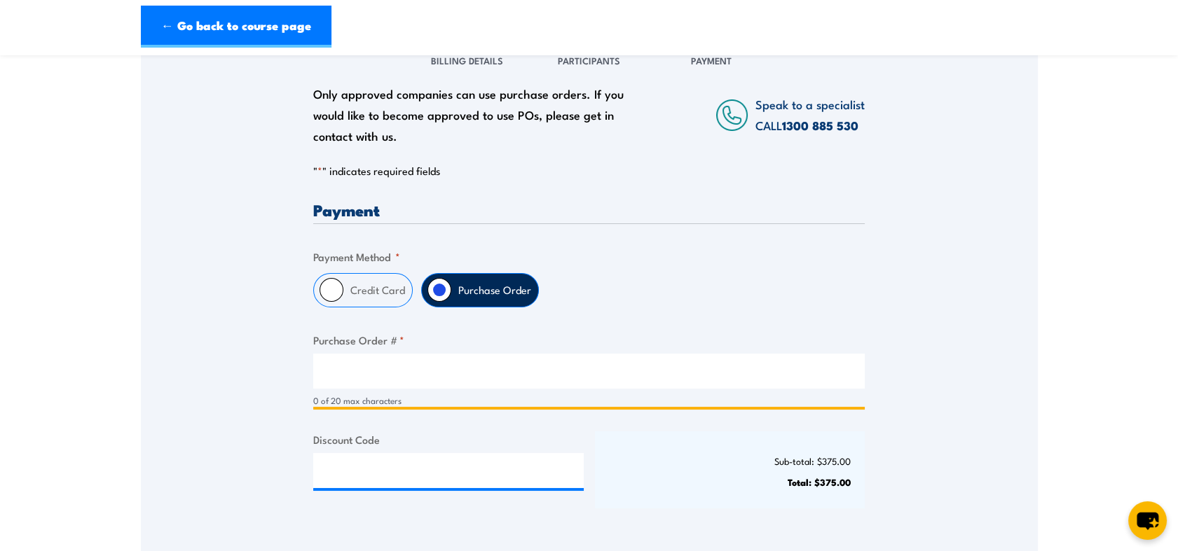
click at [432, 381] on input "Purchase Order # *" at bounding box center [588, 371] width 551 height 35
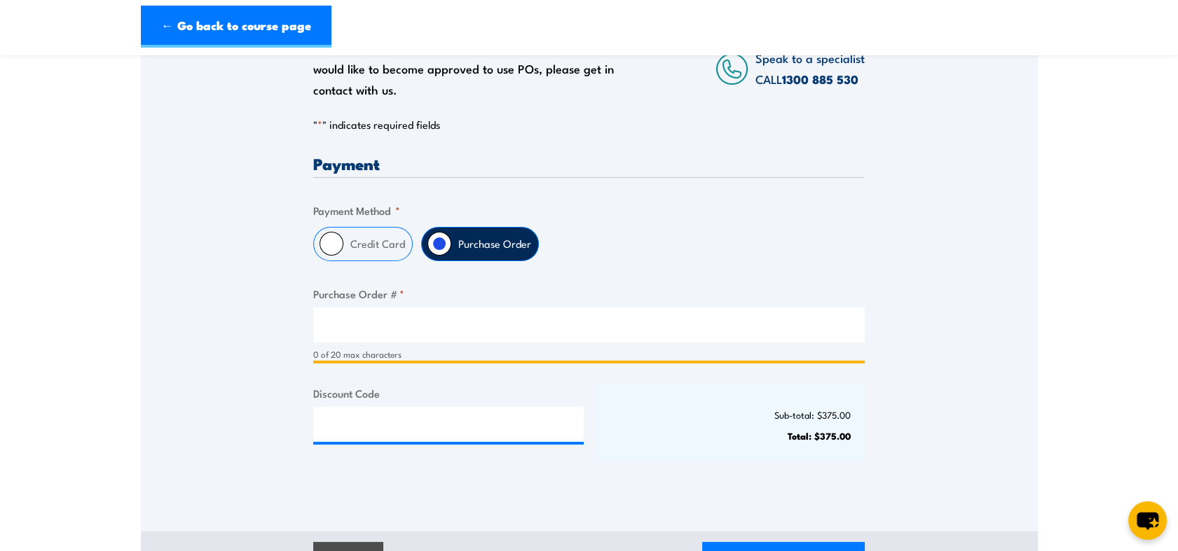
scroll to position [271, 0]
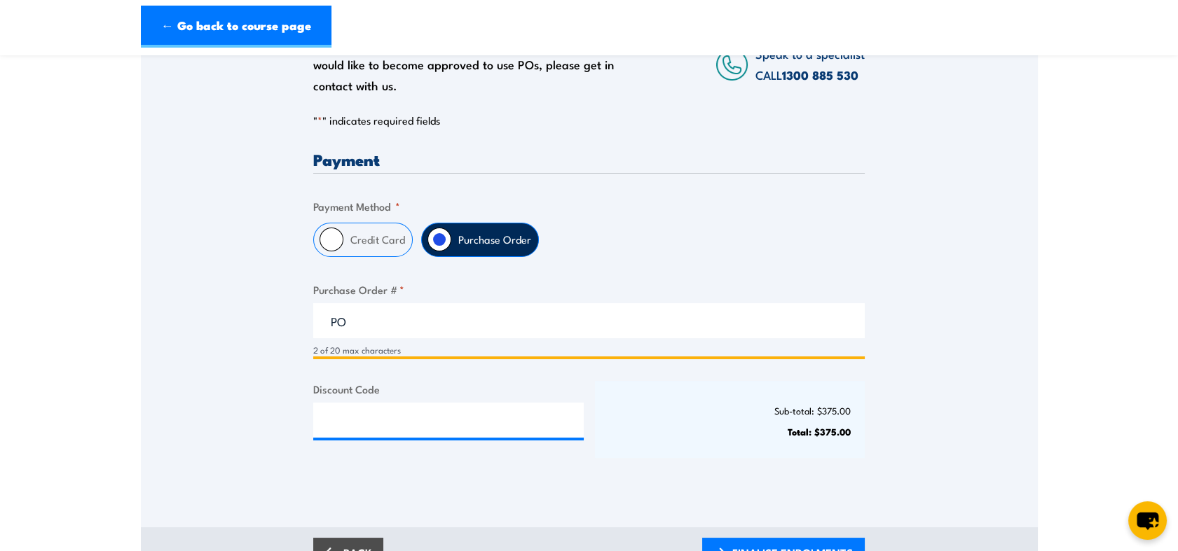
type input "P"
type input "109377"
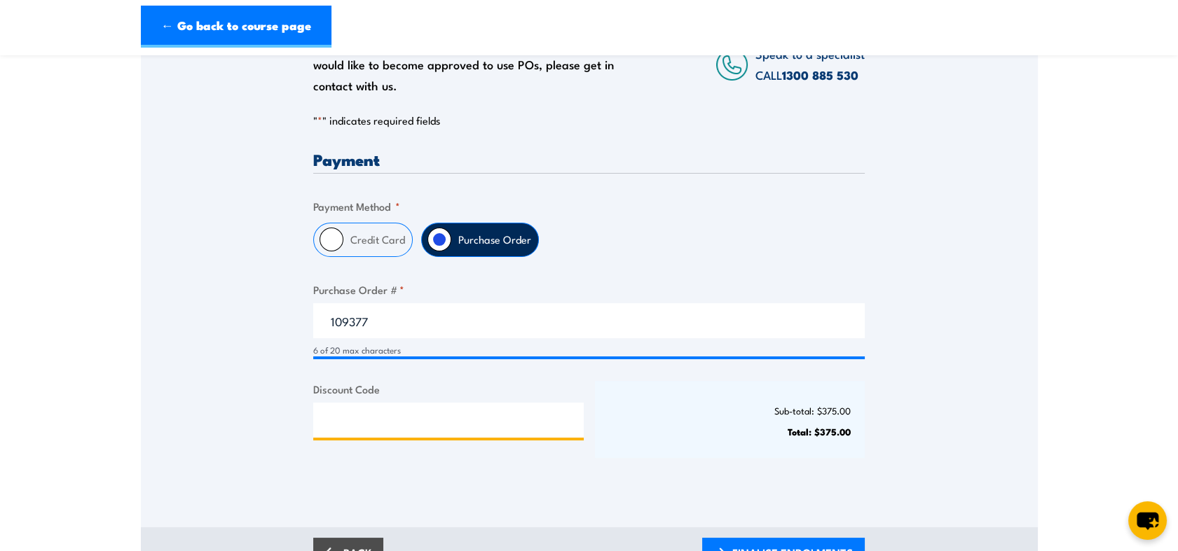
click at [409, 437] on input "Discount Code" at bounding box center [448, 420] width 270 height 35
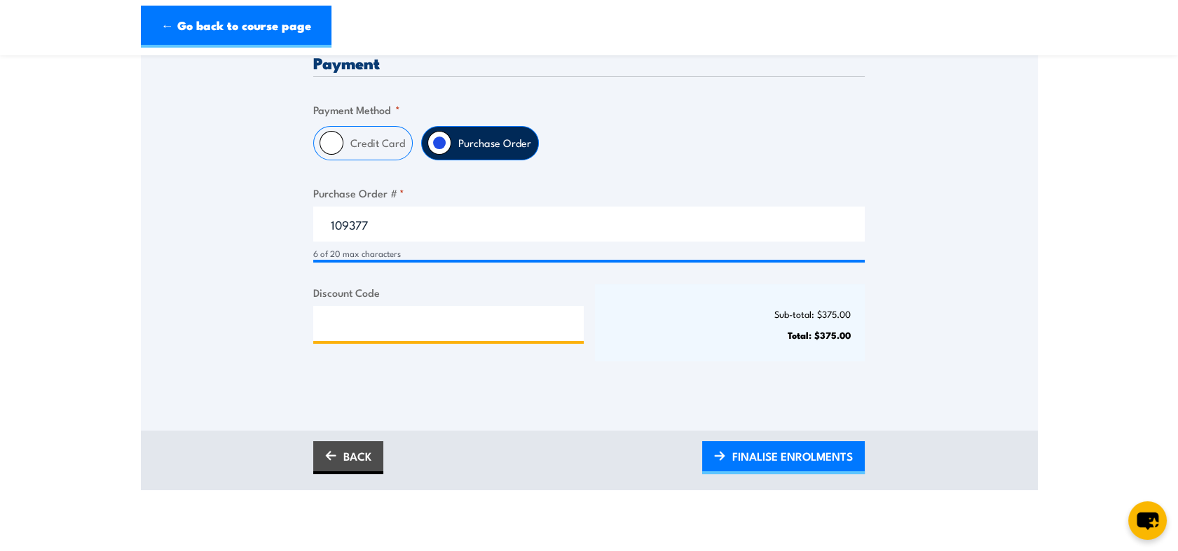
scroll to position [370, 0]
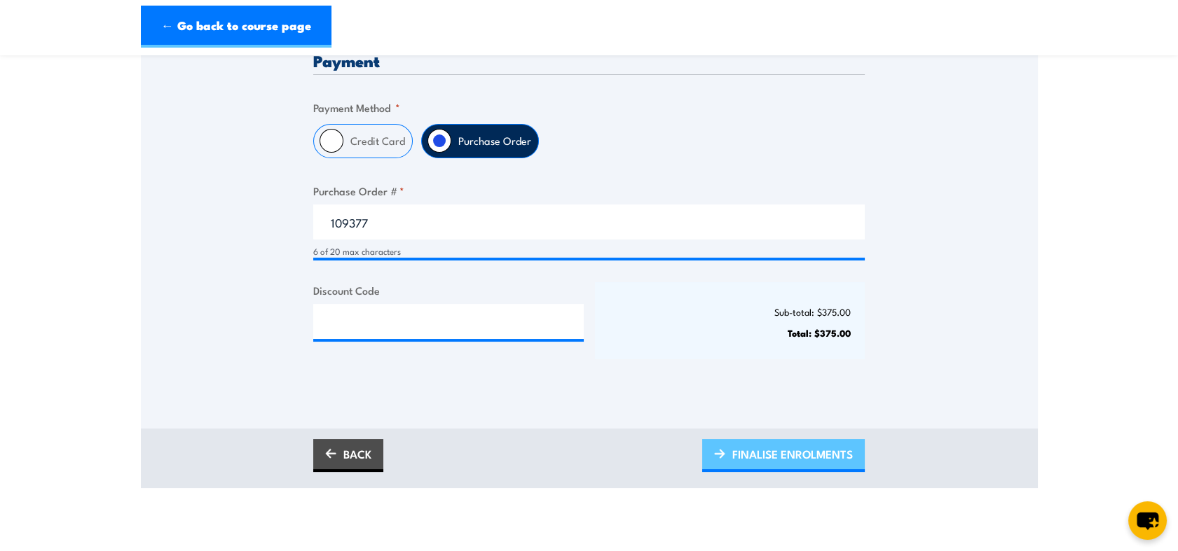
click at [783, 473] on span "FINALISE ENROLMENTS" at bounding box center [792, 454] width 121 height 37
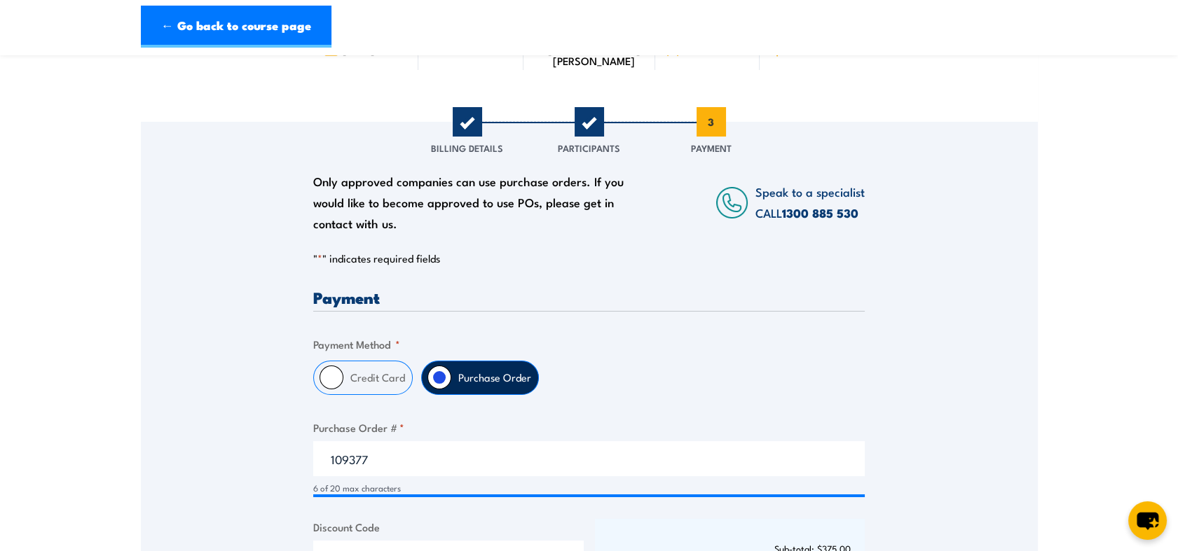
scroll to position [131, 0]
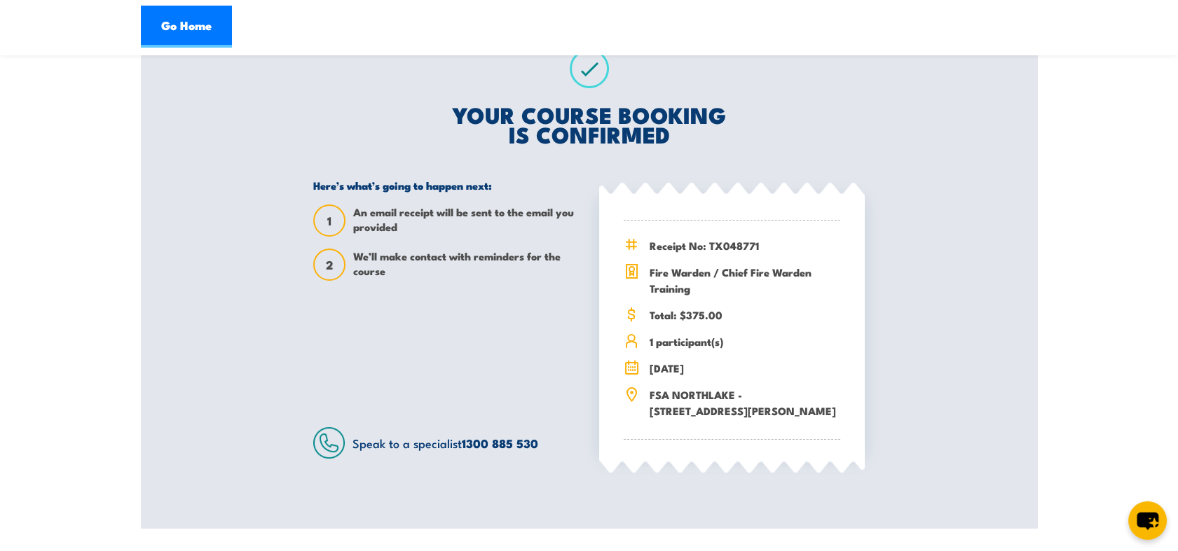
scroll to position [277, 0]
click at [932, 471] on div "Fire Warden / Chief Fire Warden Training 24 November 2025 08:00 1 Total: $375.0…" at bounding box center [589, 160] width 897 height 735
click at [1086, 457] on section "Fire Warden / Chief Fire Warden Training 08:00 1 1" at bounding box center [589, 160] width 1178 height 735
click at [1093, 467] on section "Fire Warden / Chief Fire Warden Training 08:00 1 1" at bounding box center [589, 160] width 1178 height 735
click at [1006, 418] on div "Fire Warden / Chief Fire Warden Training 24 November 2025 08:00 1 Total: $375.0…" at bounding box center [589, 160] width 897 height 735
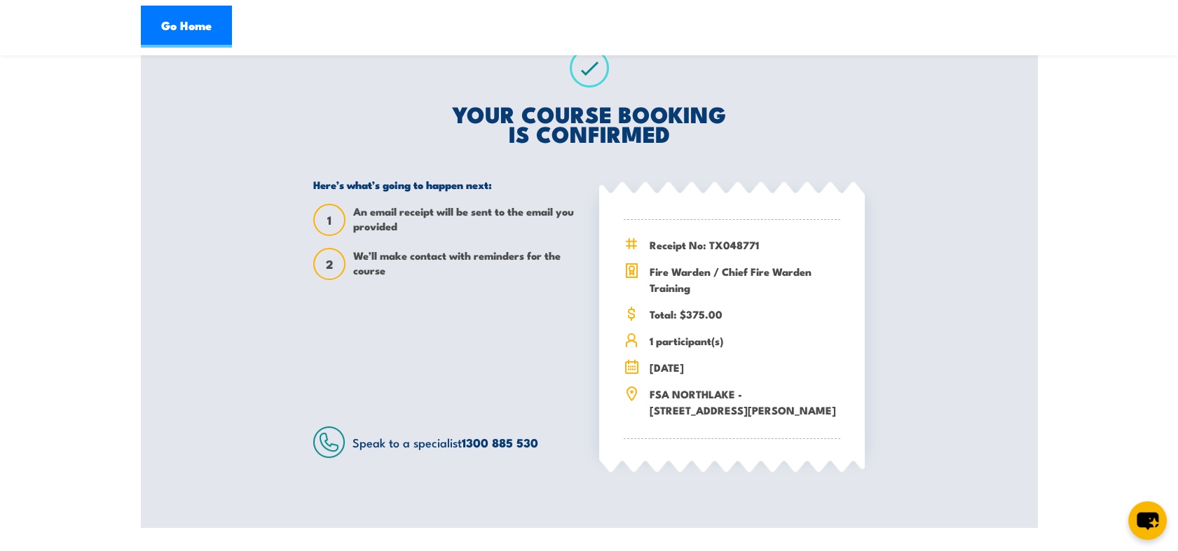
click at [151, 64] on div "Fire Warden / Chief Fire Warden Training 24 November 2025 08:00 1 Total: $375.0…" at bounding box center [589, 160] width 897 height 735
click at [534, 337] on div "Here’s what’s going to happen next: 1 An email receipt will be sent to the emai…" at bounding box center [446, 318] width 266 height 280
